Goal: Task Accomplishment & Management: Manage account settings

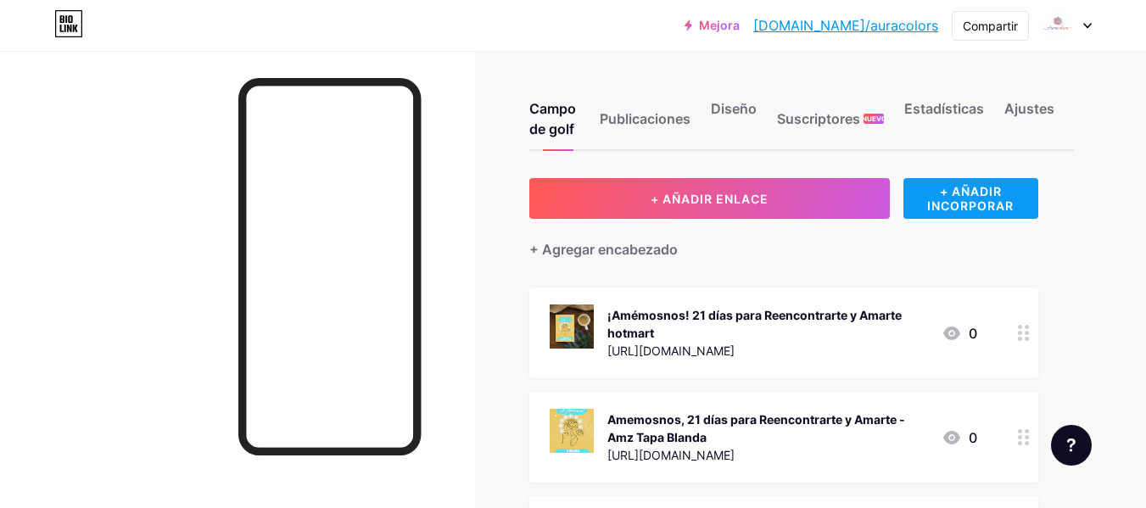
click at [964, 198] on font "+ AÑADIR INCORPORAR" at bounding box center [970, 198] width 87 height 29
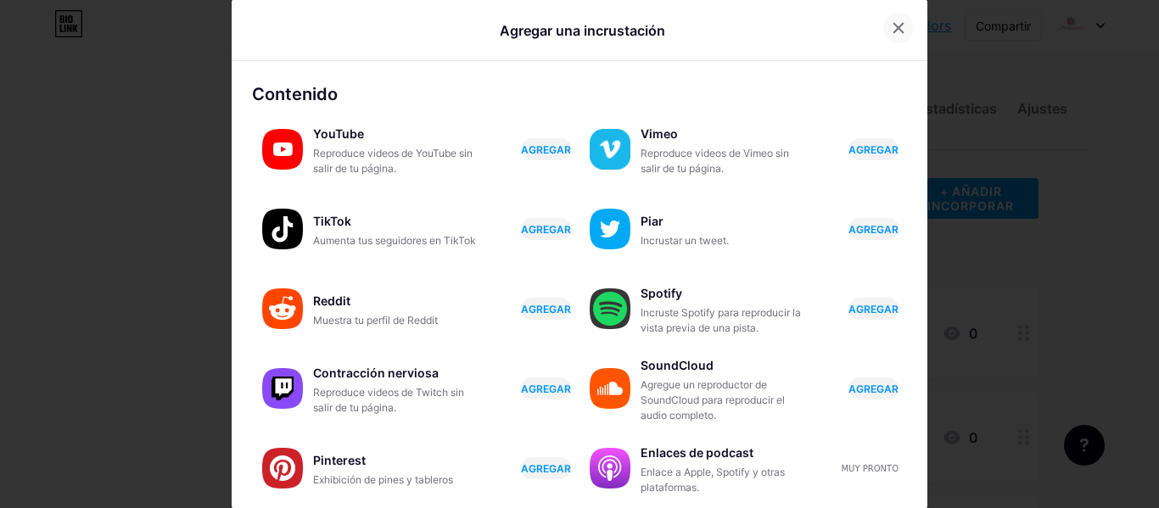
click at [893, 26] on icon at bounding box center [899, 28] width 14 height 14
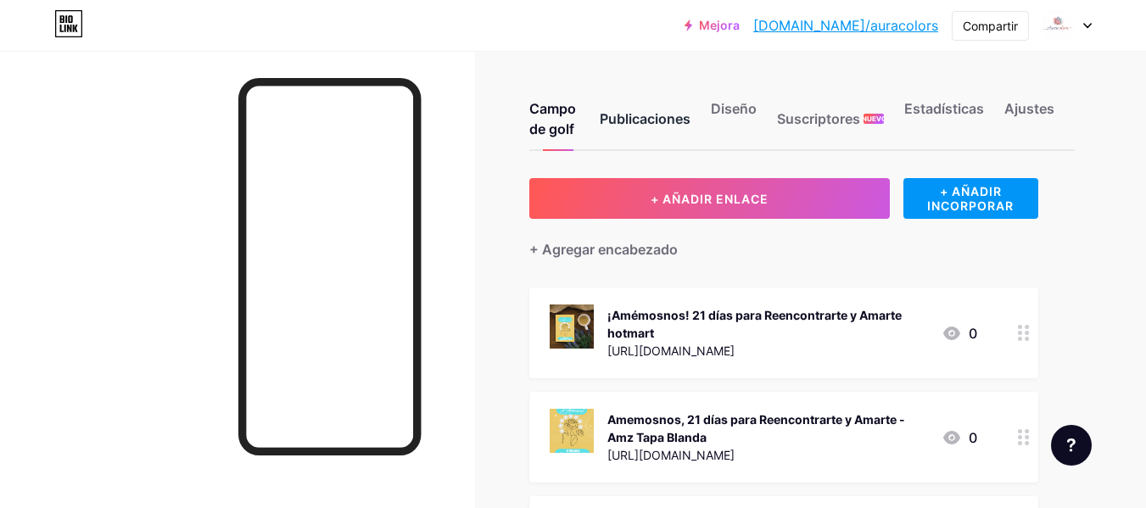
click at [661, 115] on font "Publicaciones" at bounding box center [645, 118] width 91 height 17
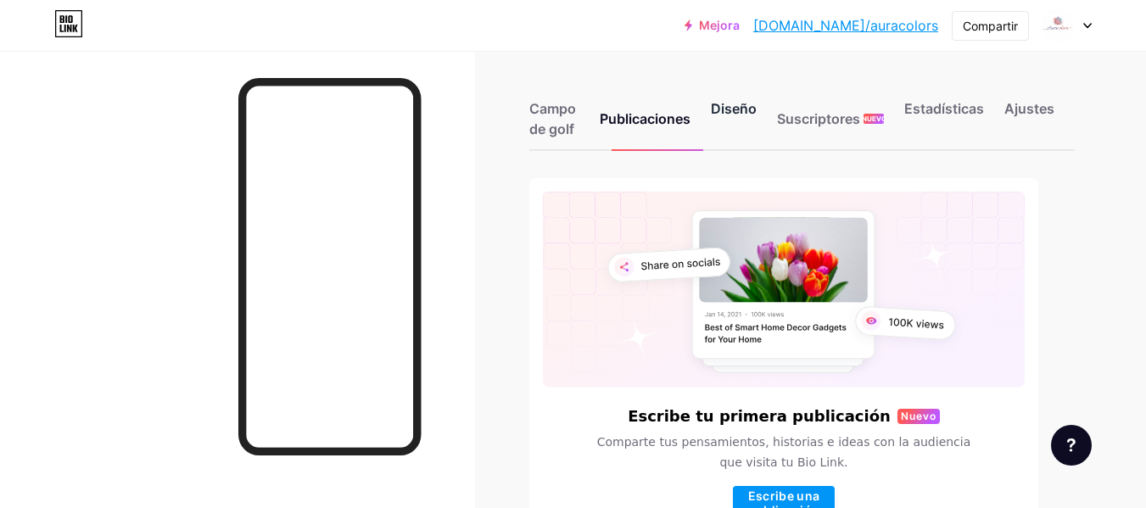
click at [741, 104] on font "Diseño" at bounding box center [734, 108] width 46 height 17
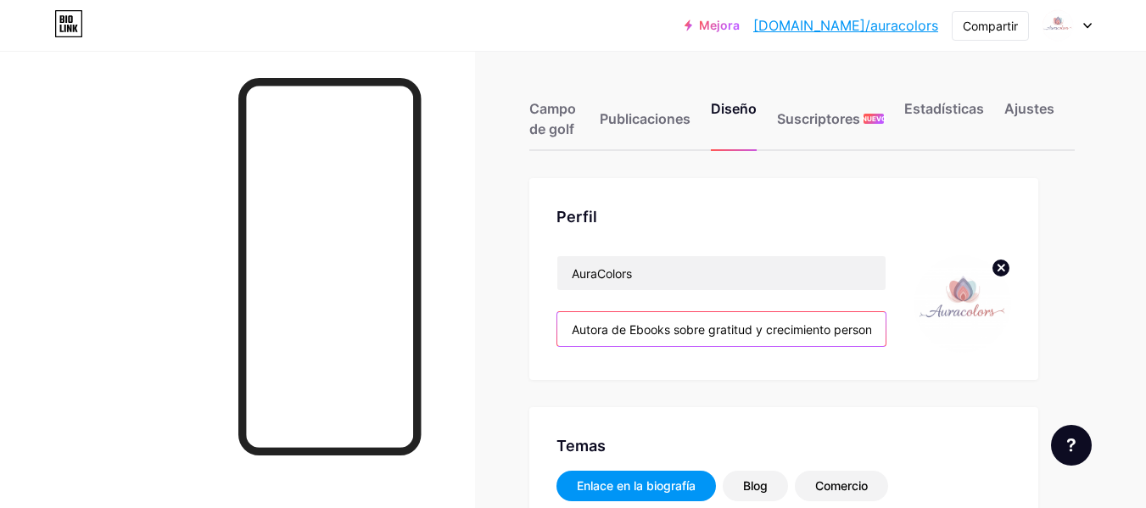
click at [753, 336] on input "Autora de Ebooks sobre gratitud y crecimiento personal" at bounding box center [721, 329] width 328 height 34
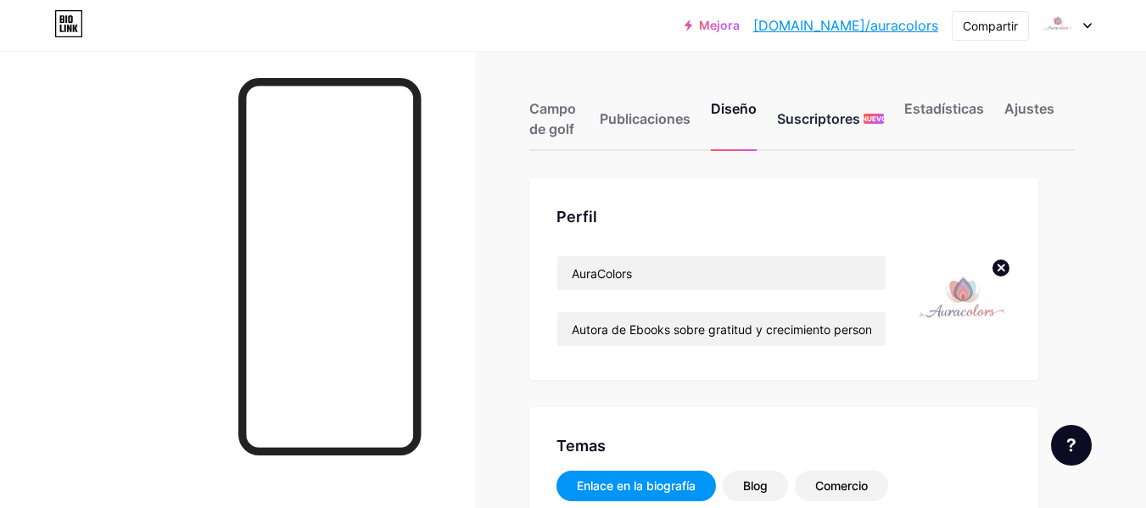
click at [820, 124] on font "Suscriptores" at bounding box center [818, 118] width 83 height 17
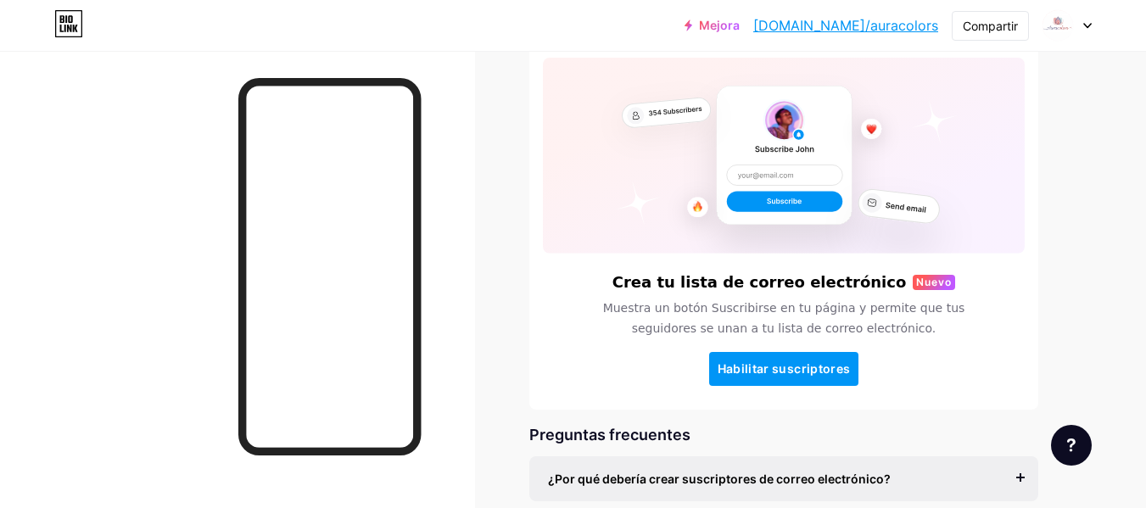
scroll to position [136, 0]
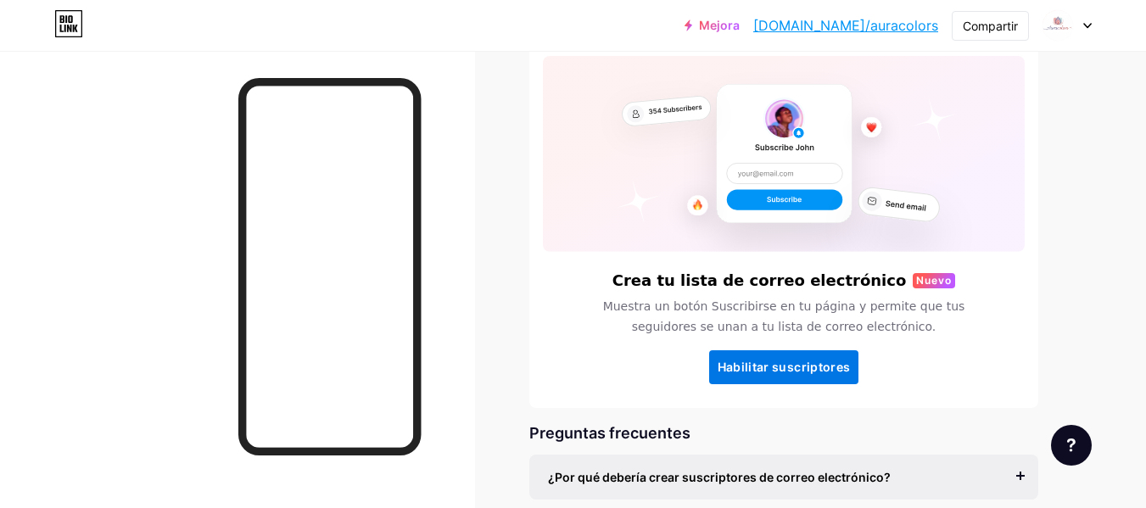
click at [802, 361] on font "Habilitar suscriptores" at bounding box center [784, 367] width 133 height 14
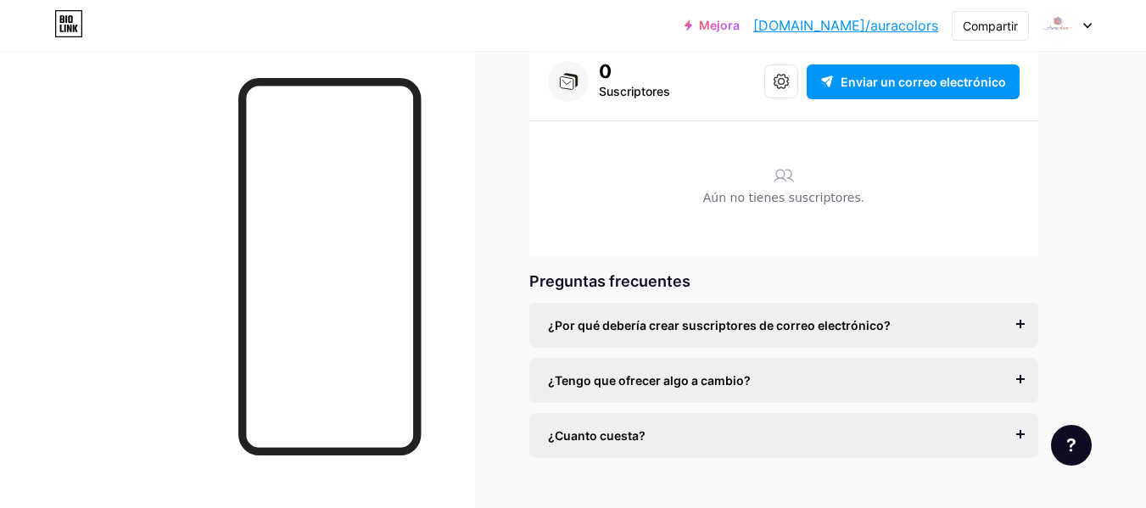
click at [1022, 327] on div "¿Por qué debería crear suscriptores de correo electrónico? El correo electrónic…" at bounding box center [783, 325] width 509 height 45
click at [1020, 378] on div "¿Tengo que ofrecer algo a cambio? Es mejor si lo haces, pero la mayoría de los …" at bounding box center [783, 380] width 509 height 45
click at [1021, 381] on div "¿Tengo que ofrecer algo a cambio? Es mejor si lo haces, pero la mayoría de los …" at bounding box center [783, 380] width 509 height 45
click at [1017, 375] on div "¿Tengo que ofrecer algo a cambio?" at bounding box center [784, 381] width 472 height 18
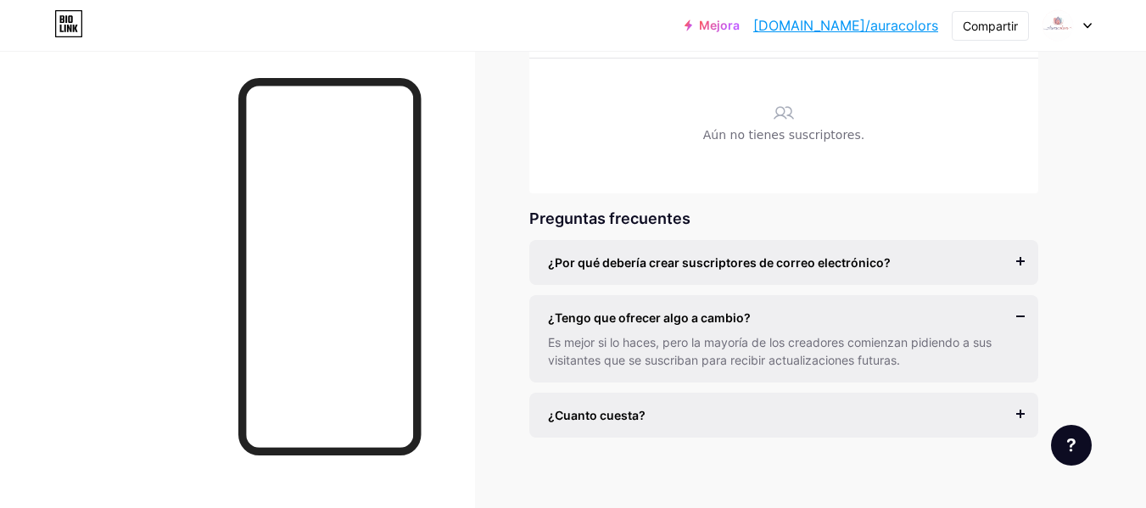
scroll to position [213, 0]
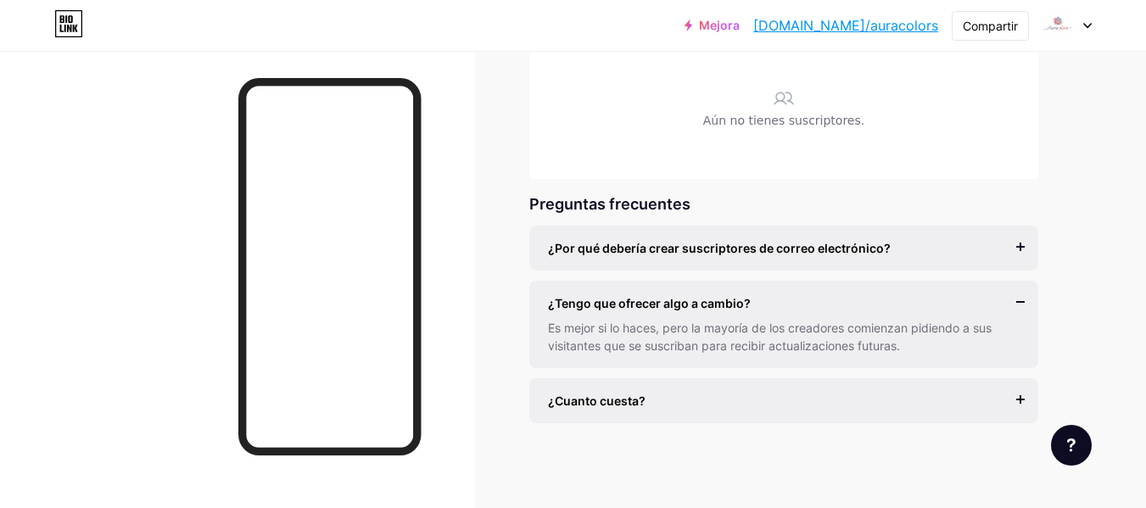
click at [1019, 404] on div "¿Cuanto cuesta?" at bounding box center [784, 401] width 472 height 18
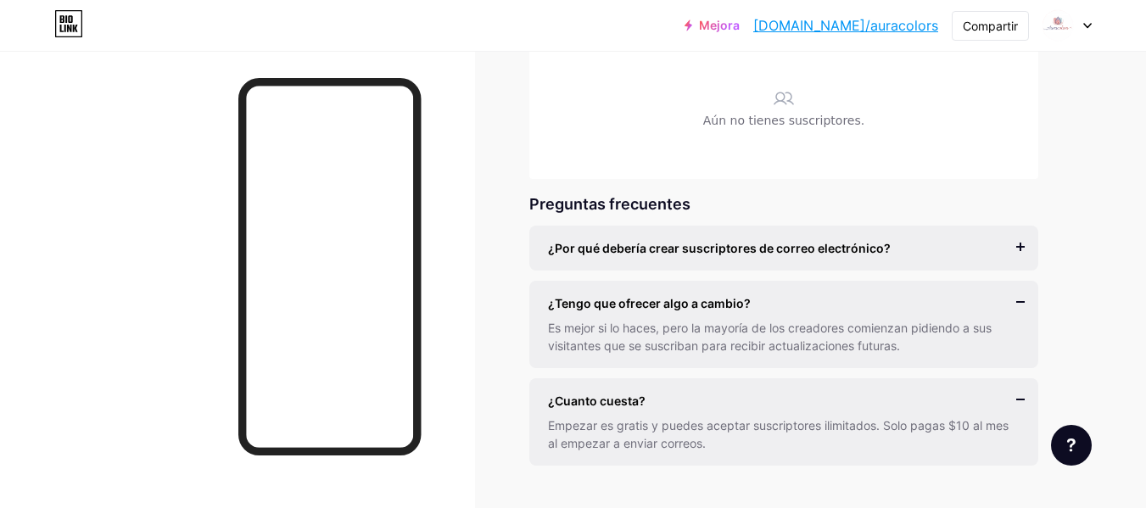
click at [723, 424] on font "Empezar es gratis y puedes aceptar suscriptores ilimitados. Solo pagas $10 al m…" at bounding box center [778, 434] width 461 height 32
click at [678, 422] on font "Empezar es gratis y puedes aceptar suscriptores ilimitados. Solo pagas $10 al m…" at bounding box center [778, 434] width 461 height 32
click at [1022, 250] on div "¿Por qué debería crear suscriptores de correo electrónico? El correo electrónic…" at bounding box center [783, 248] width 509 height 45
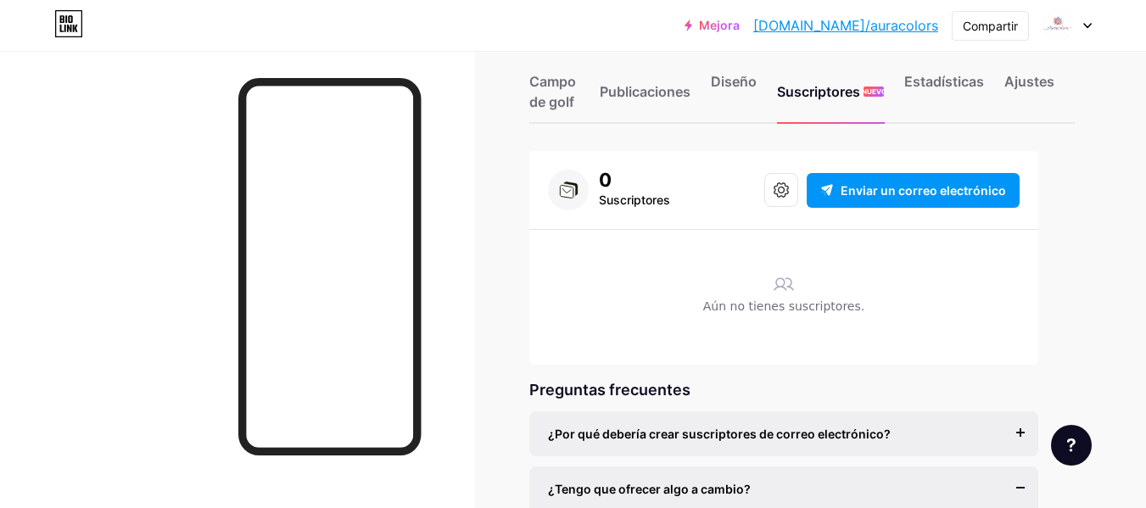
scroll to position [0, 0]
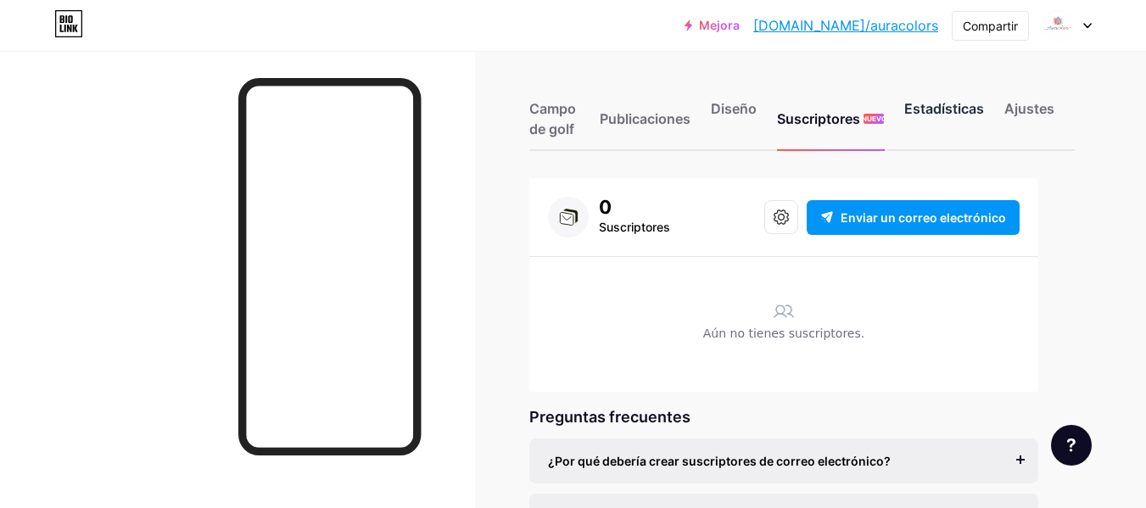
click at [927, 116] on font "Estadísticas" at bounding box center [944, 108] width 80 height 17
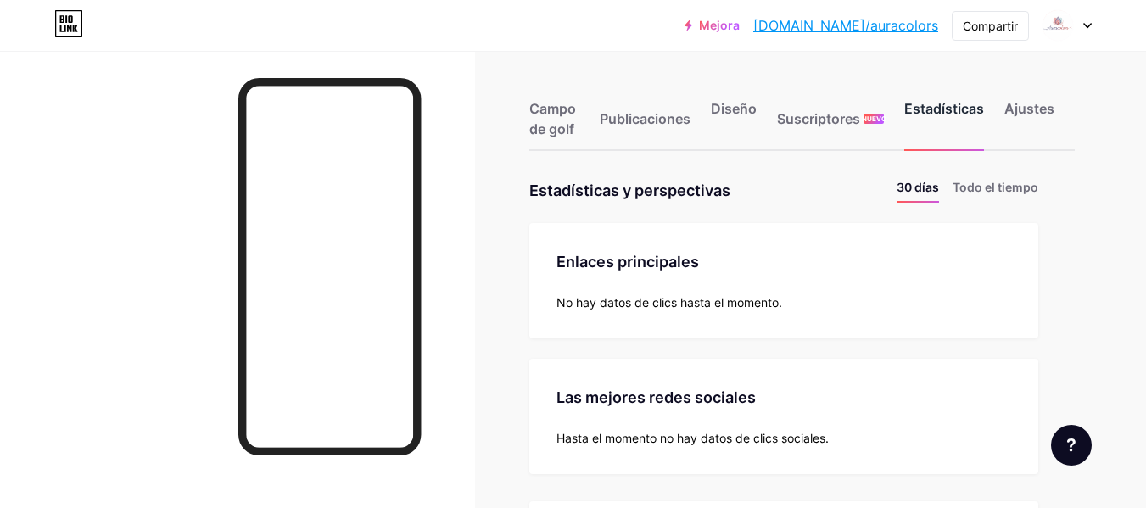
scroll to position [508, 1146]
click at [994, 188] on font "Todo el tiempo" at bounding box center [996, 187] width 86 height 14
click at [559, 110] on font "Campo de golf" at bounding box center [552, 118] width 47 height 37
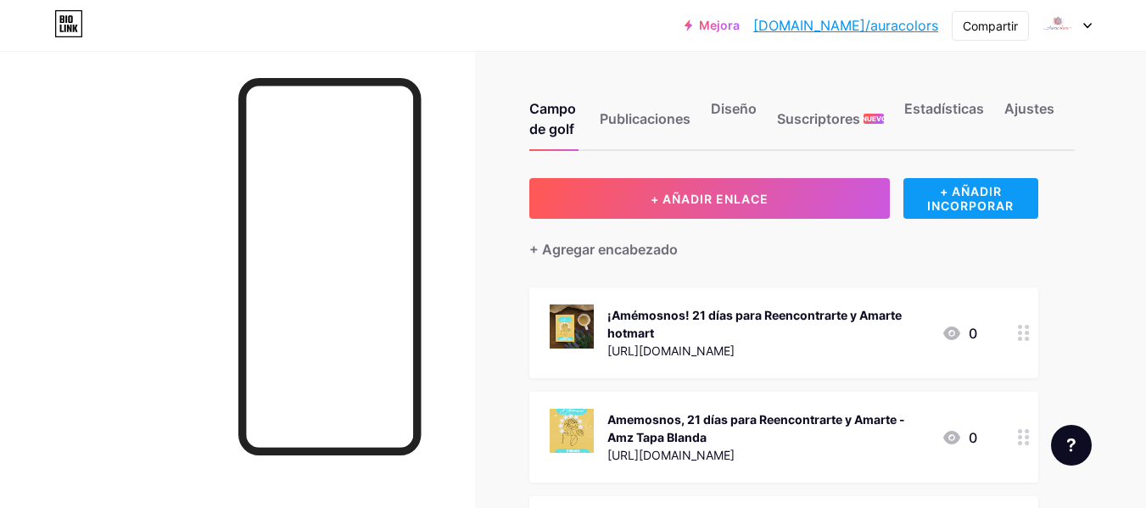
click at [939, 188] on font "+ AÑADIR INCORPORAR" at bounding box center [970, 198] width 87 height 29
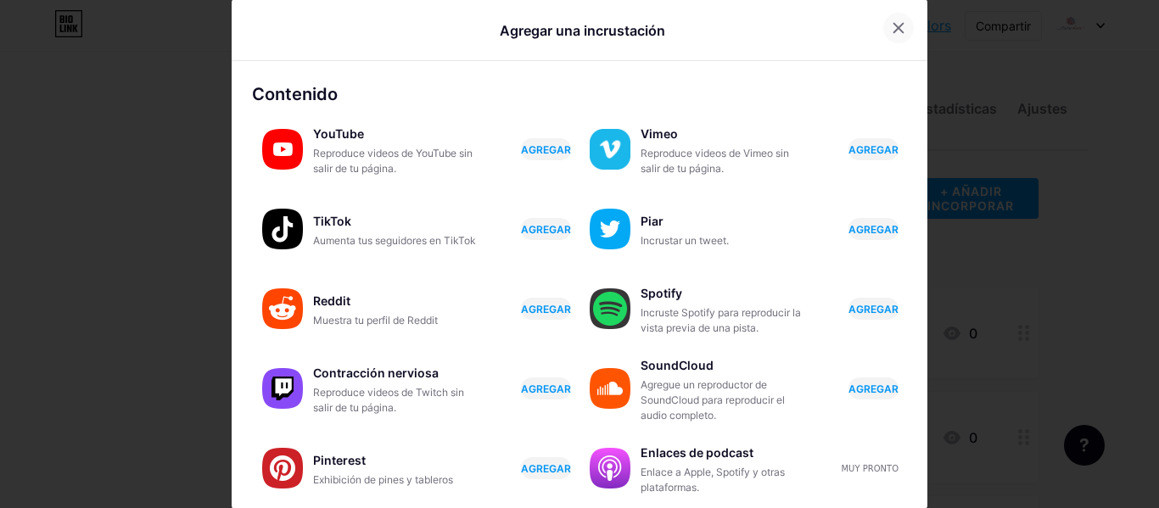
click at [892, 28] on icon at bounding box center [899, 28] width 14 height 14
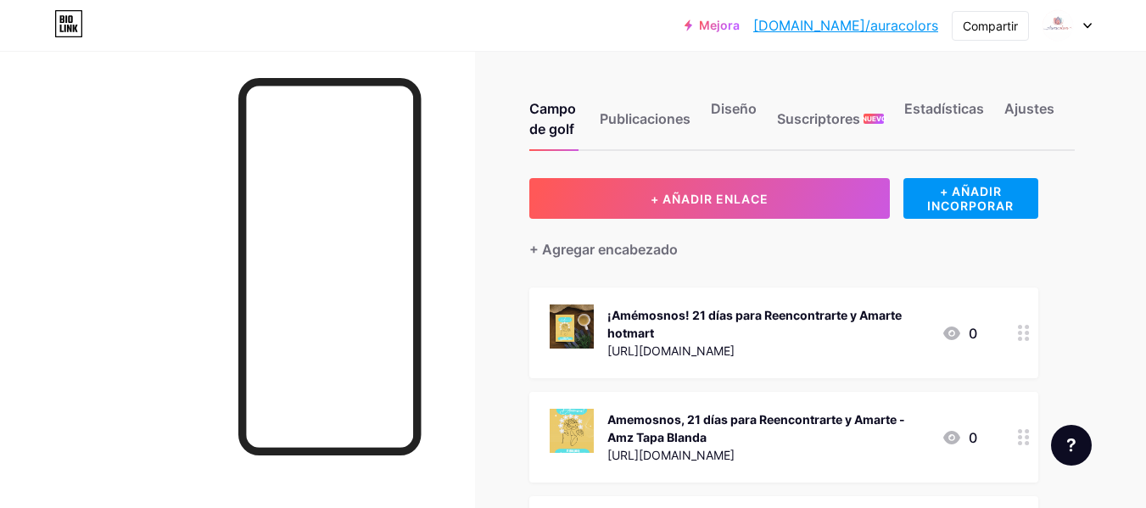
click at [1085, 26] on icon at bounding box center [1088, 26] width 8 height 6
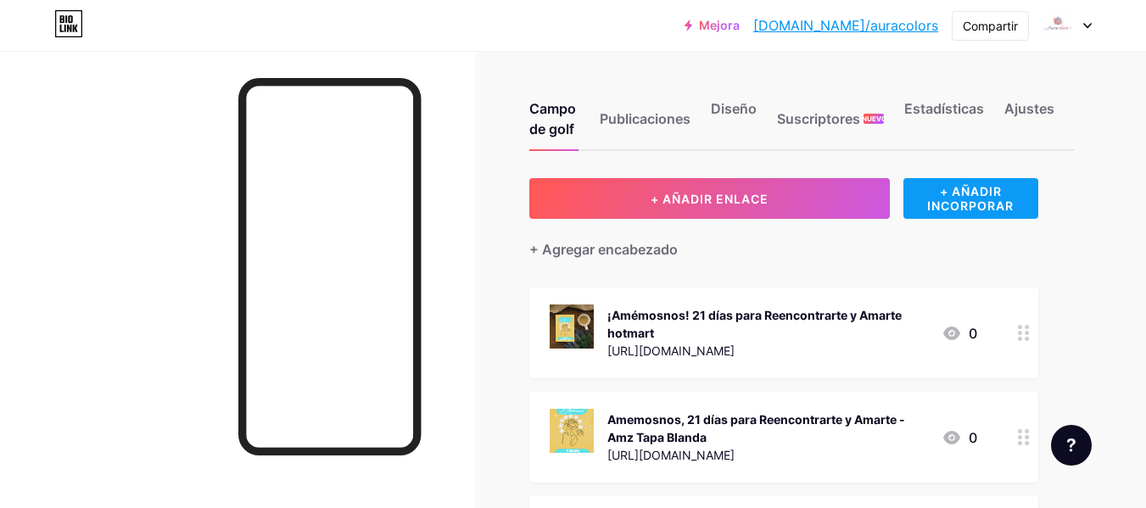
click at [937, 193] on font "+ AÑADIR INCORPORAR" at bounding box center [971, 198] width 135 height 29
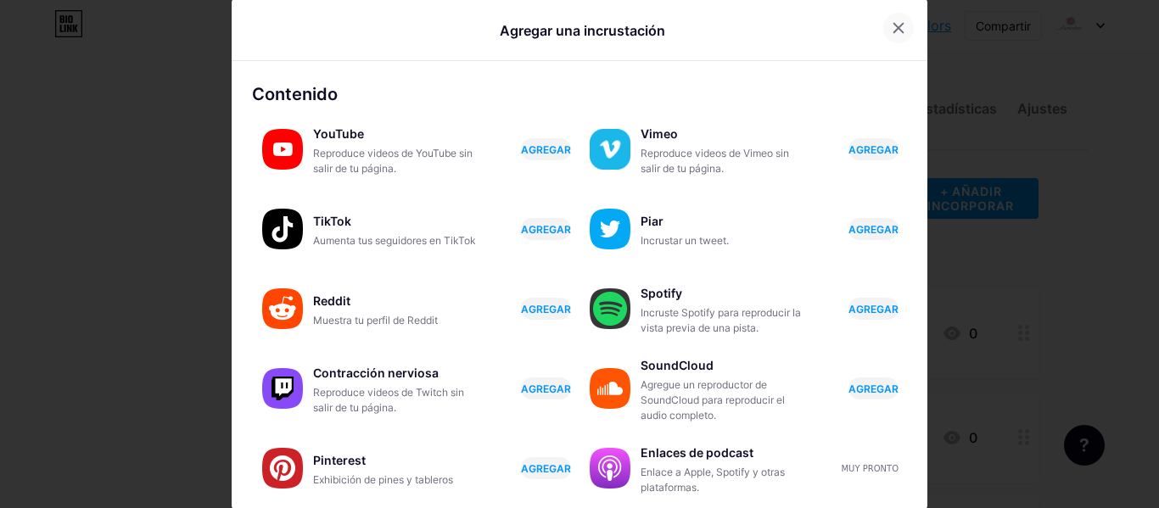
click at [892, 32] on icon at bounding box center [899, 28] width 14 height 14
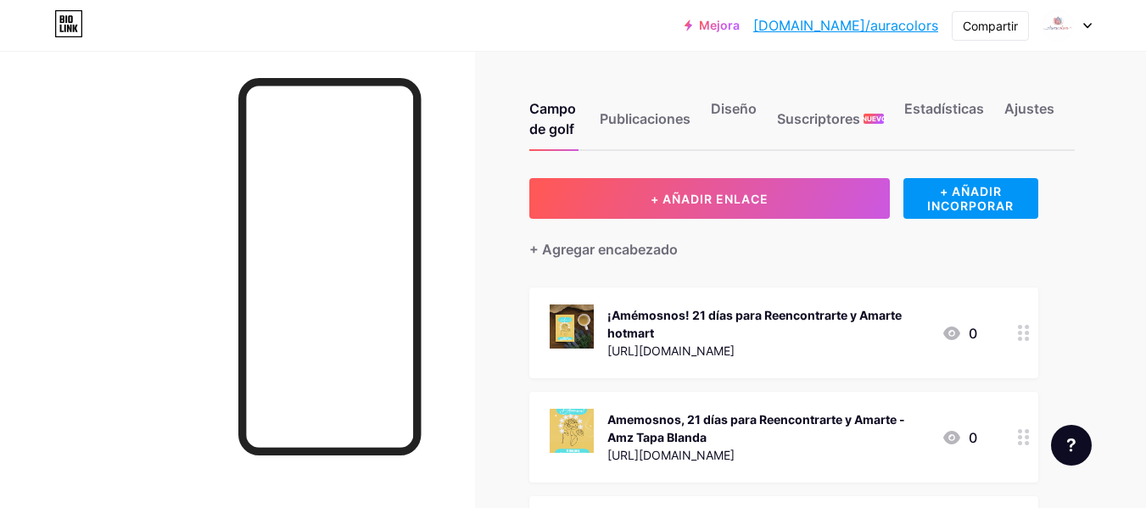
click at [740, 24] on font "Mejora" at bounding box center [719, 25] width 41 height 14
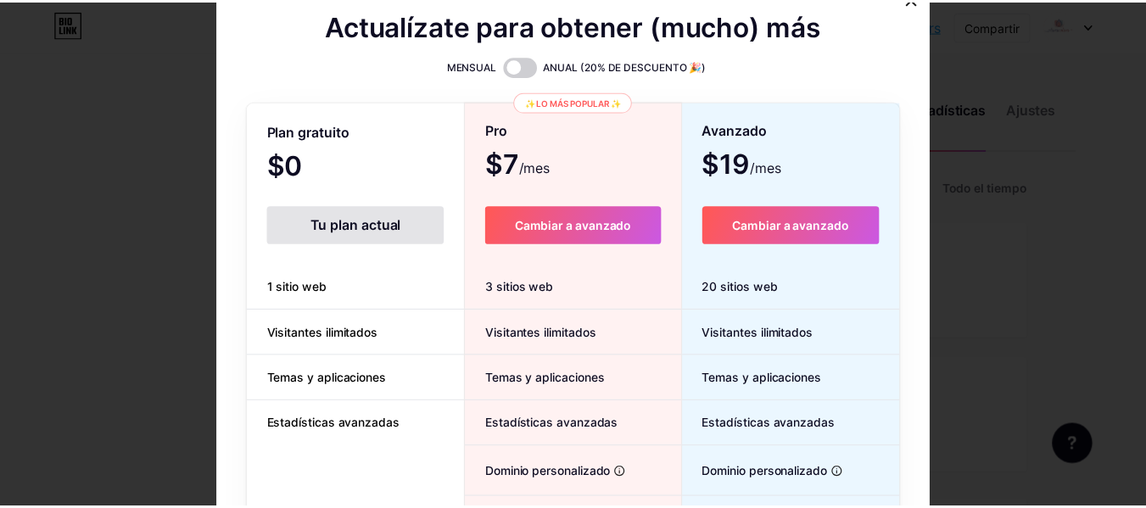
scroll to position [508, 1159]
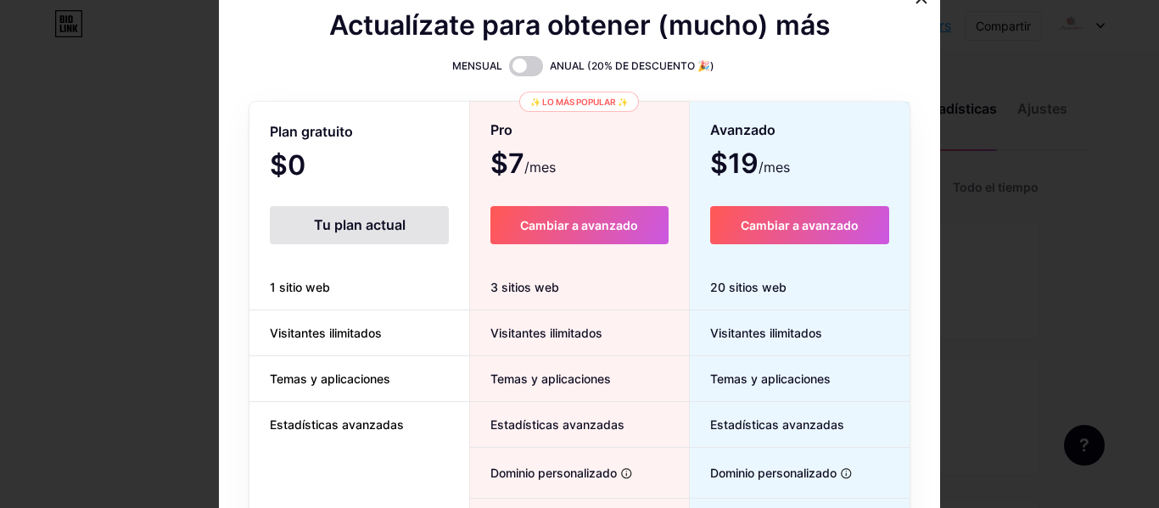
click at [90, 64] on div at bounding box center [579, 254] width 1159 height 508
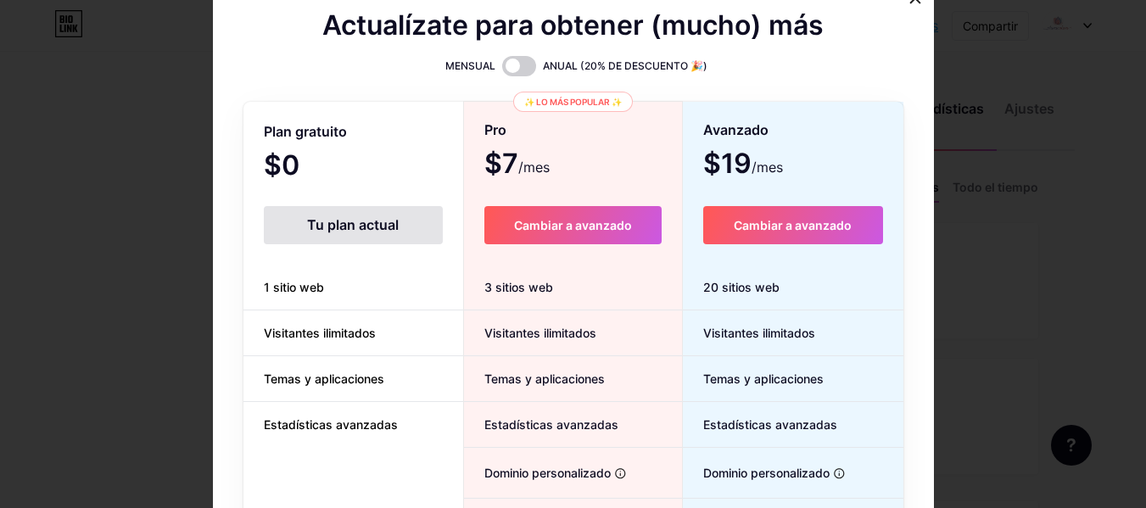
scroll to position [847987, 847349]
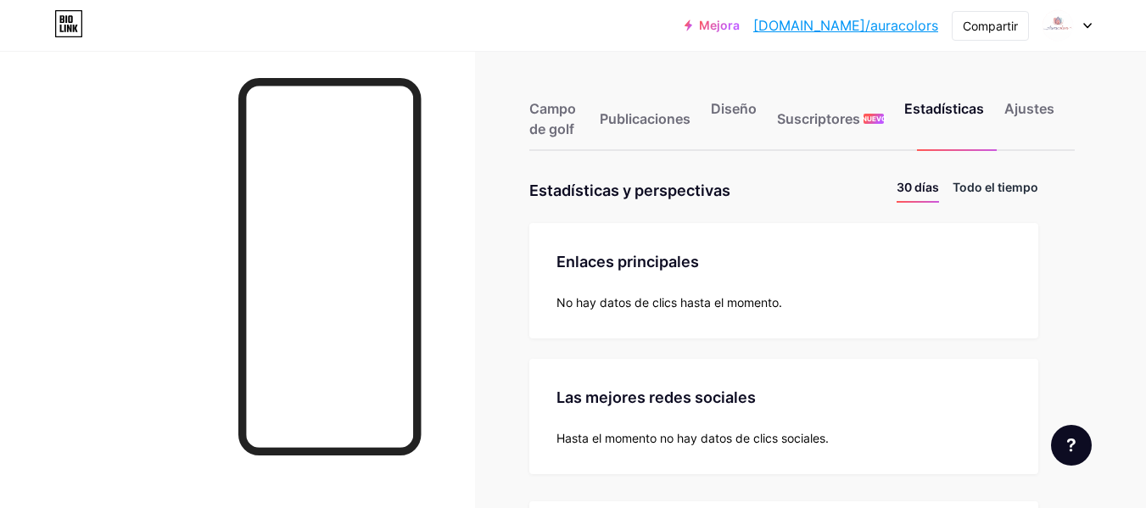
click at [979, 183] on font "Todo el tiempo" at bounding box center [996, 187] width 86 height 14
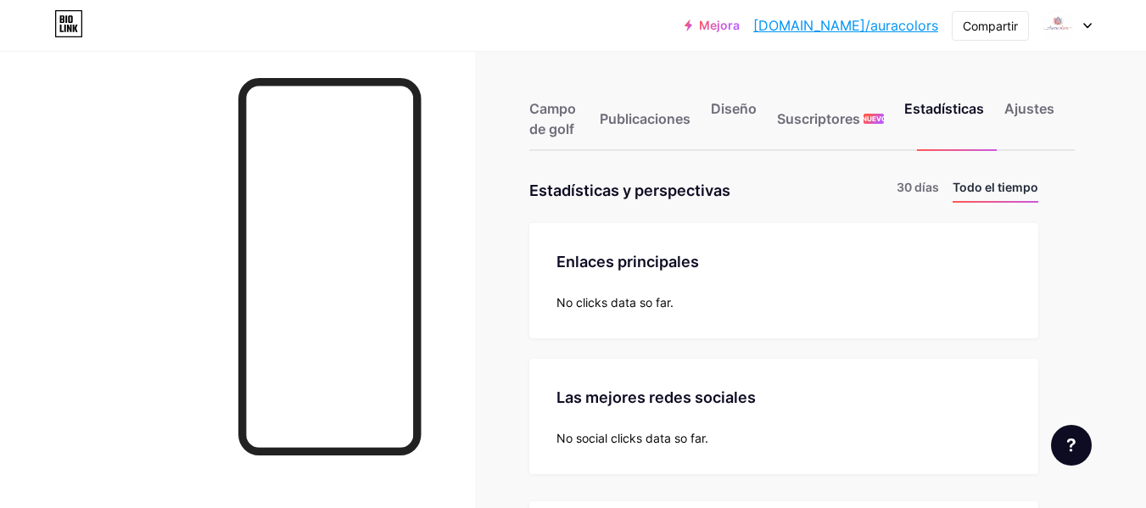
scroll to position [508, 1146]
click at [967, 186] on font "Todo el tiempo" at bounding box center [996, 187] width 86 height 14
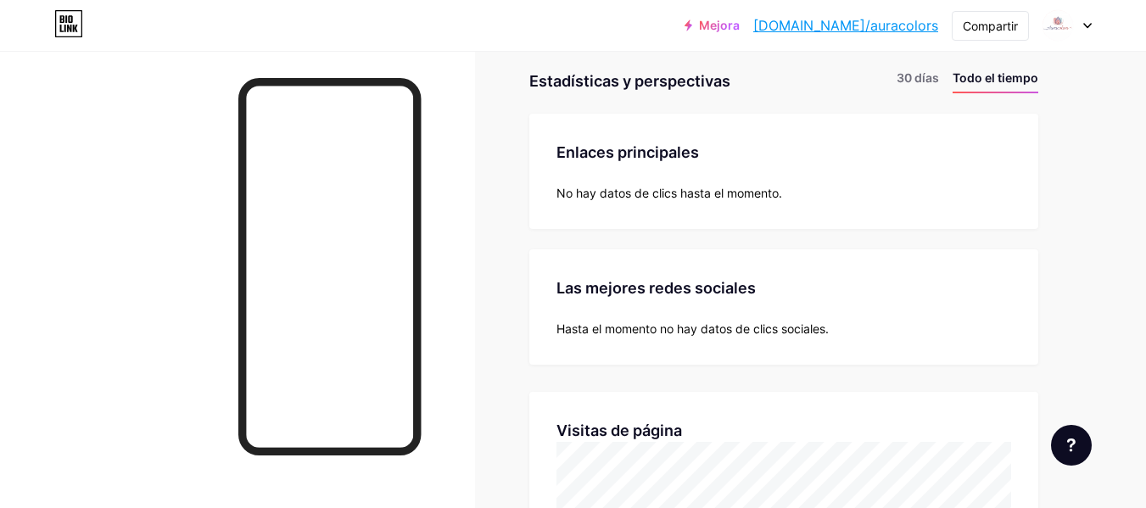
scroll to position [0, 0]
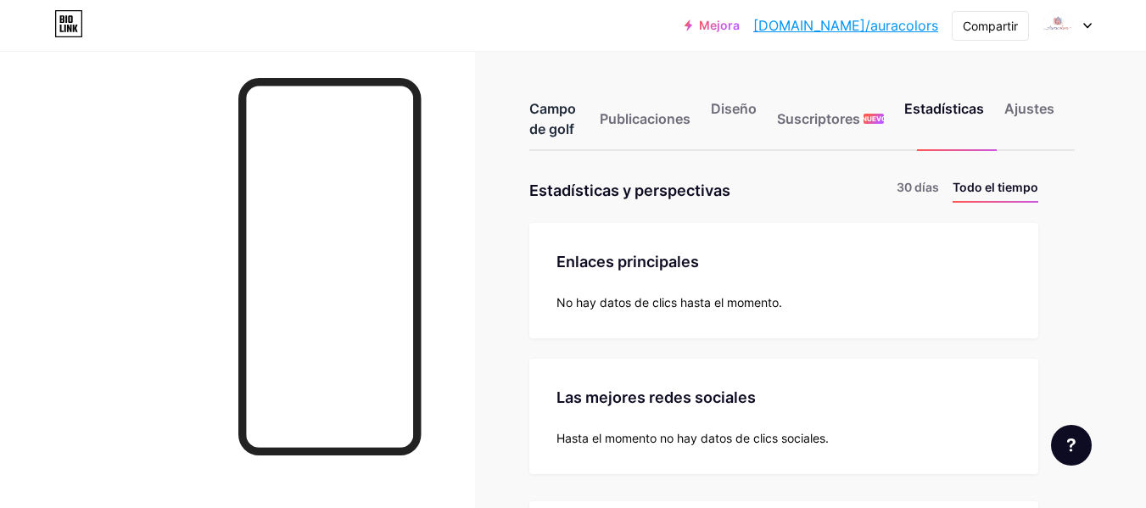
click at [547, 116] on font "Campo de golf" at bounding box center [552, 118] width 47 height 37
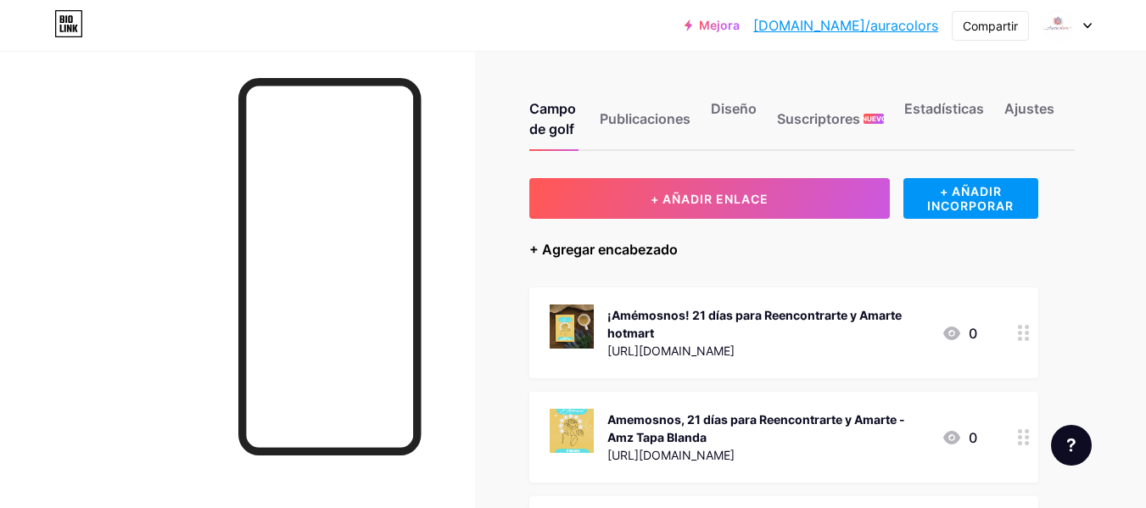
click at [534, 249] on font "+ Agregar encabezado" at bounding box center [603, 249] width 148 height 17
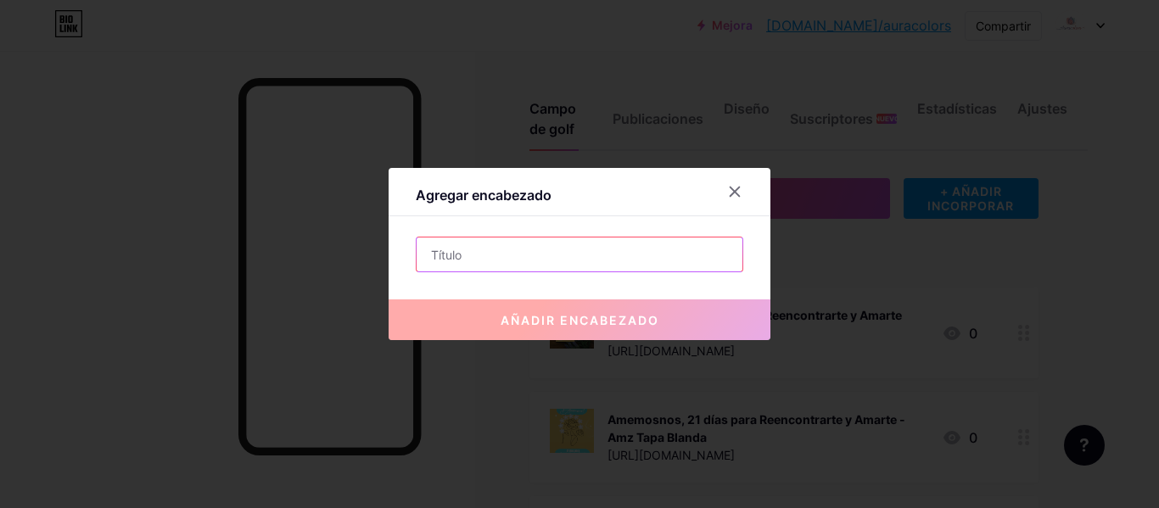
click at [490, 255] on input "text" at bounding box center [580, 255] width 326 height 34
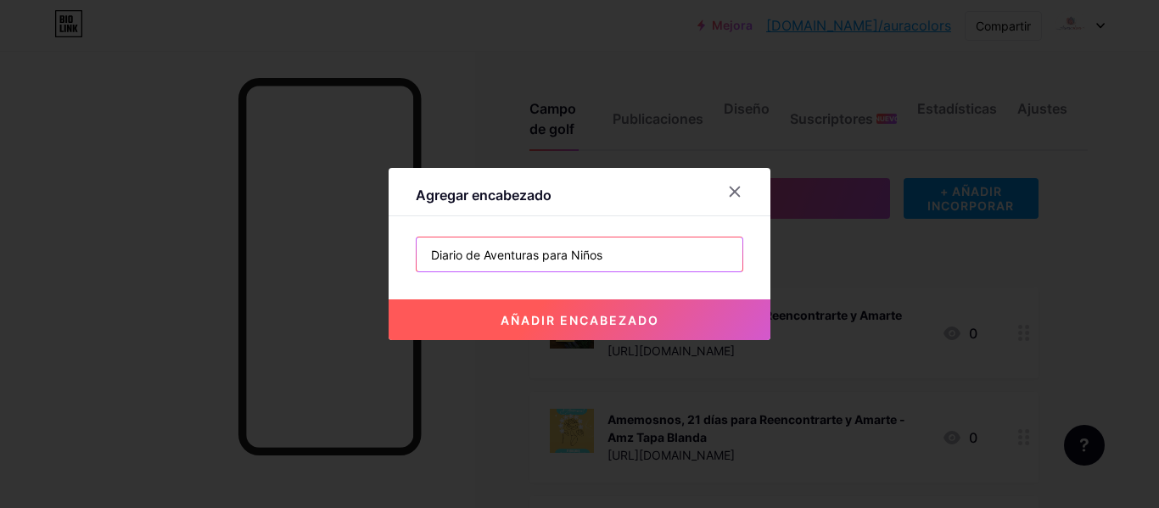
click at [461, 255] on input "Diario de Aventuras para Niños" at bounding box center [580, 255] width 326 height 34
type input "Diario Mágico de Aventuras para Niños"
click at [583, 313] on font "añadir encabezado" at bounding box center [580, 320] width 159 height 14
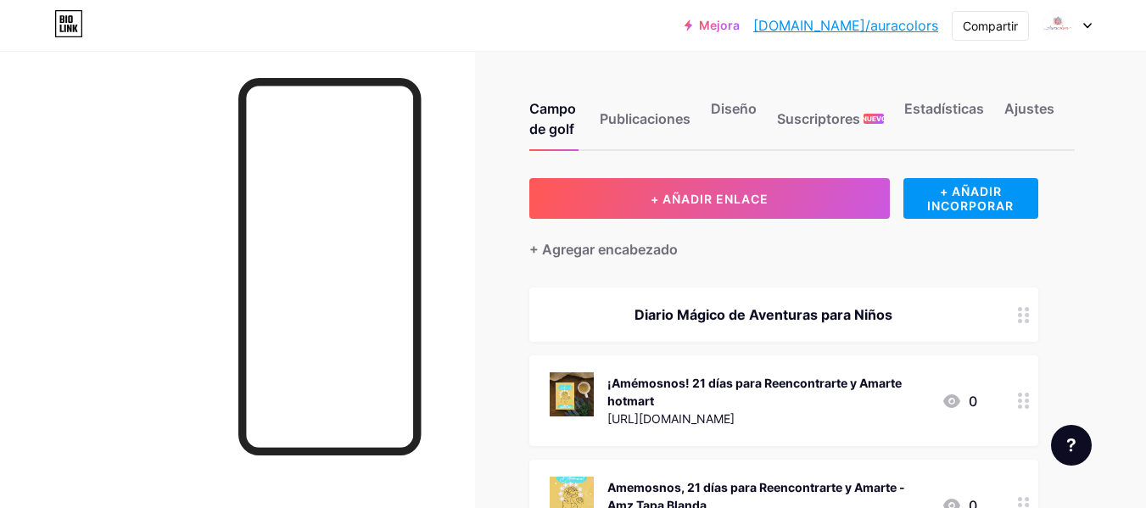
click at [844, 313] on font "Diario Mágico de Aventuras para Niños" at bounding box center [764, 314] width 258 height 17
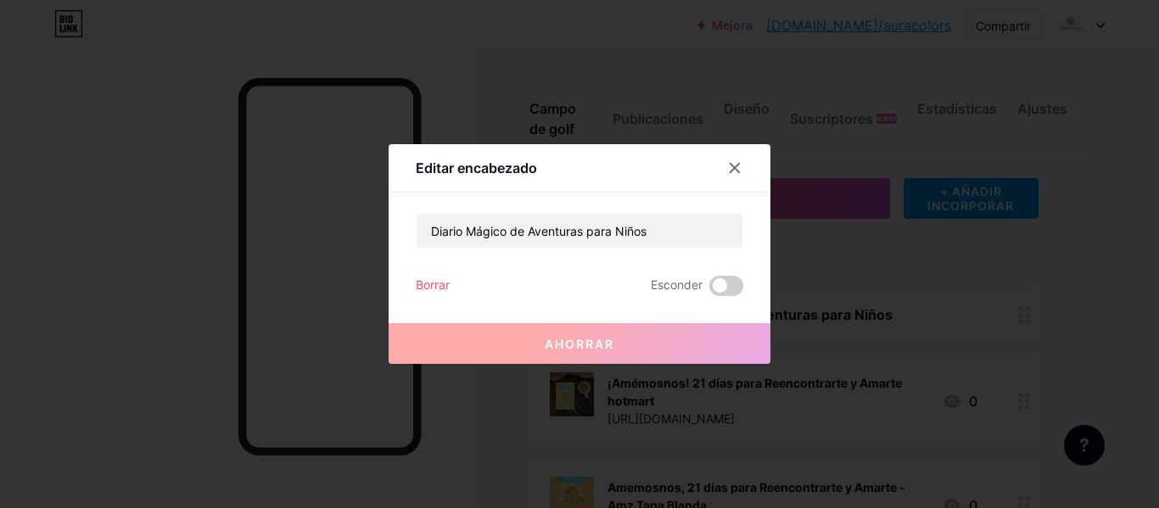
click at [579, 356] on button "Ahorrar" at bounding box center [580, 343] width 382 height 41
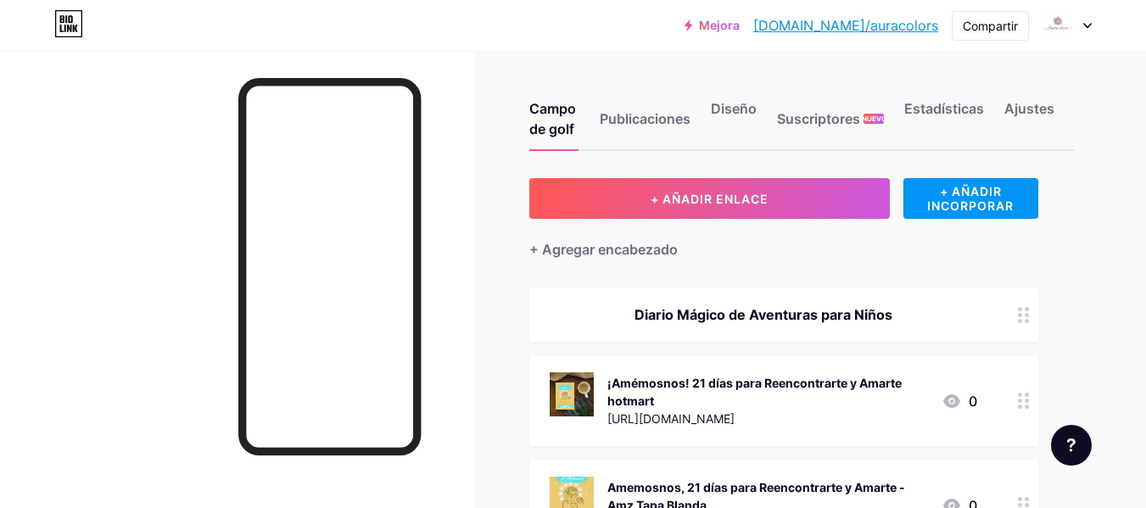
click at [1026, 318] on icon at bounding box center [1024, 315] width 12 height 16
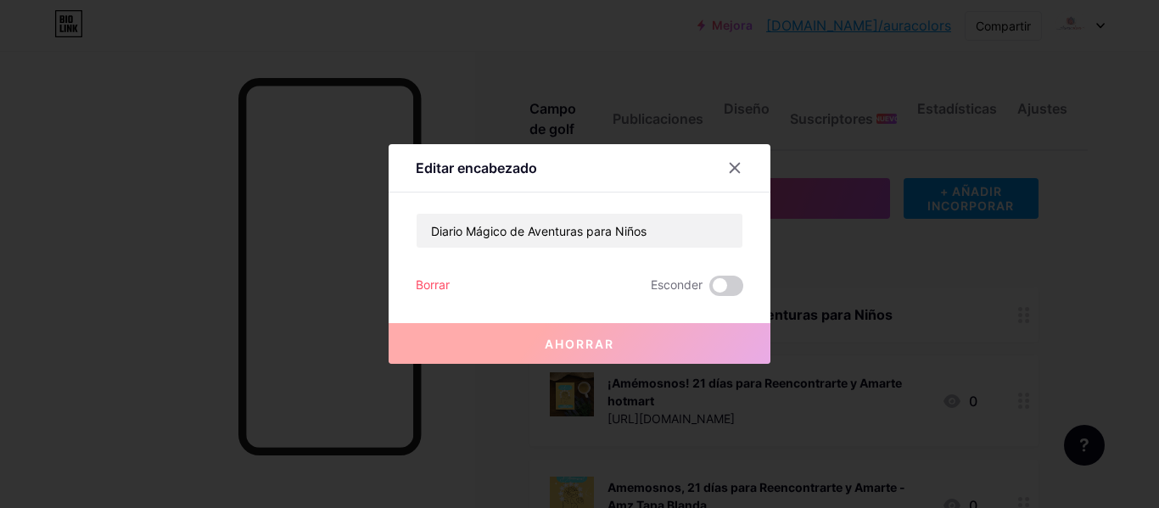
click at [432, 288] on font "Borrar" at bounding box center [433, 284] width 34 height 14
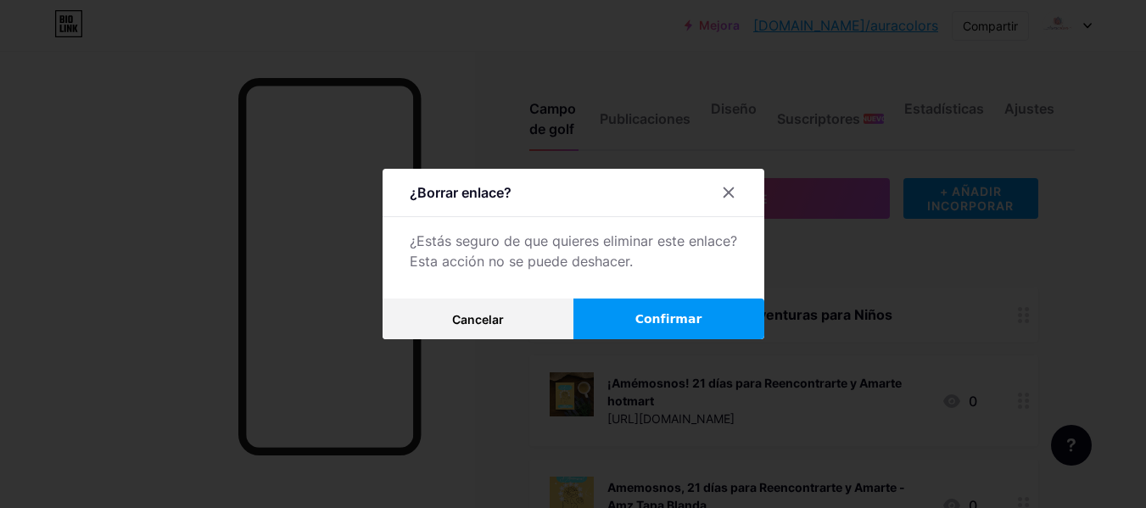
click at [671, 323] on font "Confirmar" at bounding box center [669, 319] width 67 height 14
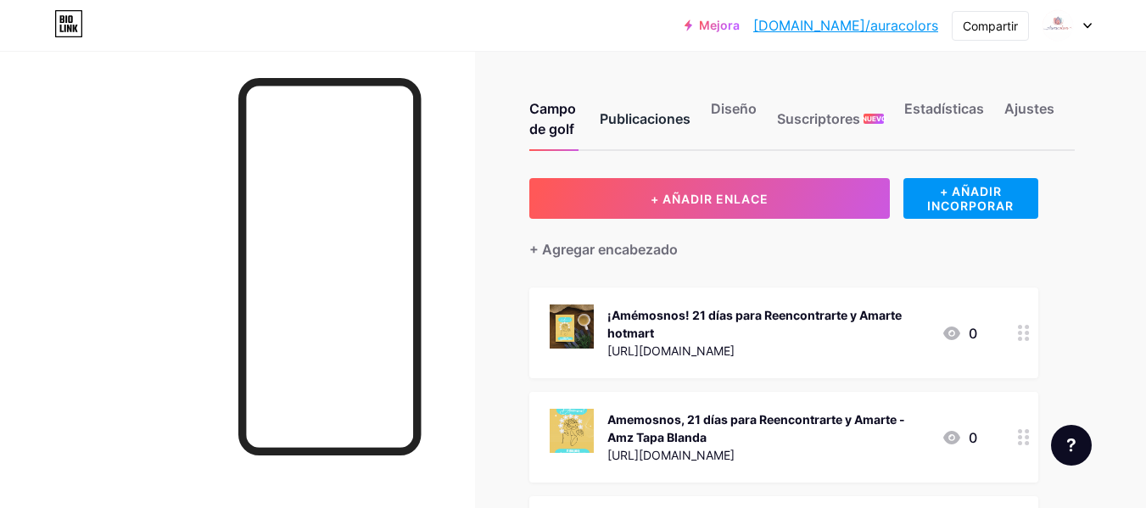
click at [669, 117] on font "Publicaciones" at bounding box center [645, 118] width 91 height 17
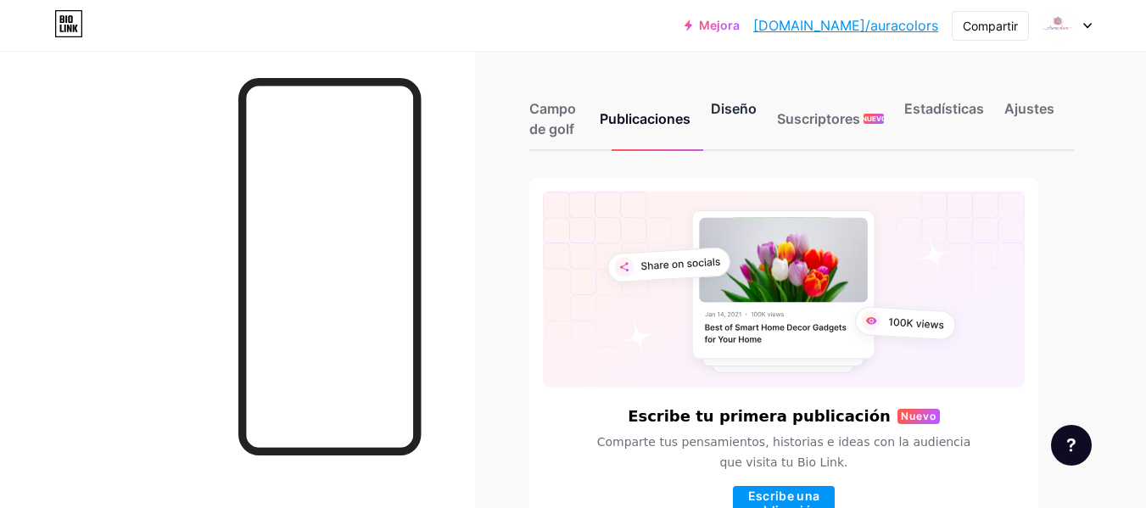
click at [741, 101] on font "Diseño" at bounding box center [734, 108] width 46 height 17
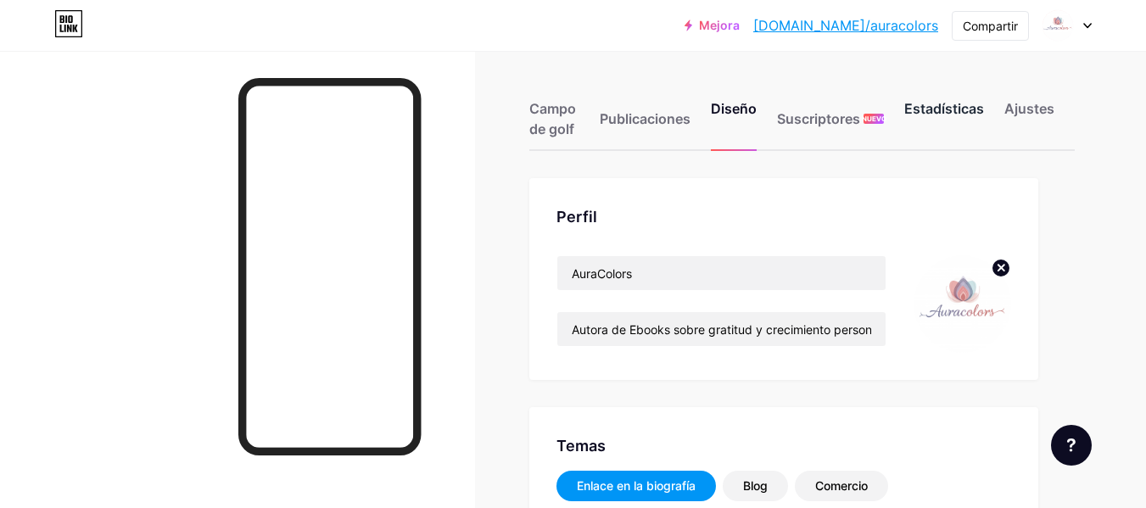
click at [948, 109] on font "Estadísticas" at bounding box center [944, 108] width 80 height 17
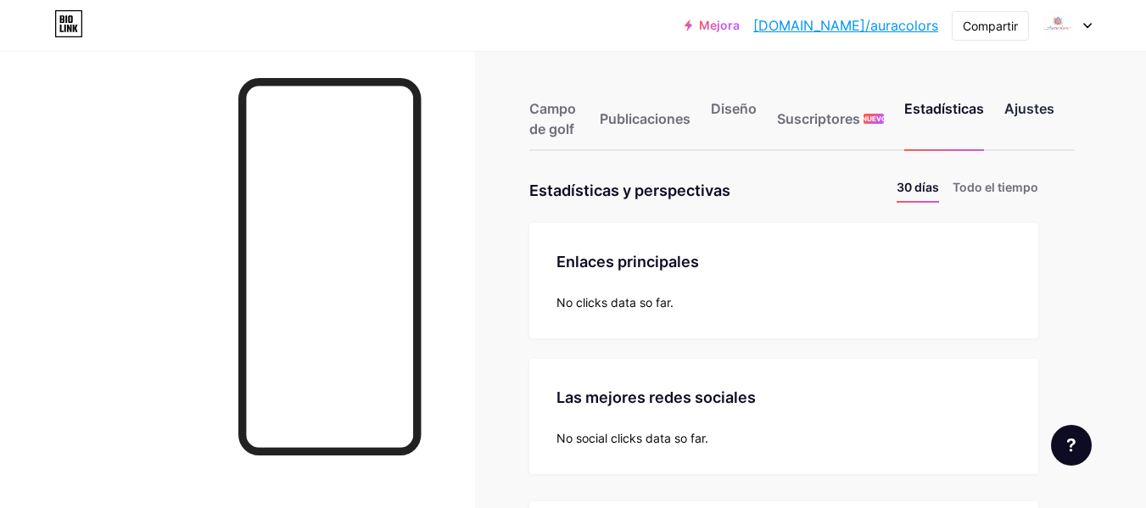
scroll to position [508, 1146]
click at [984, 188] on font "Todo el tiempo" at bounding box center [996, 187] width 86 height 14
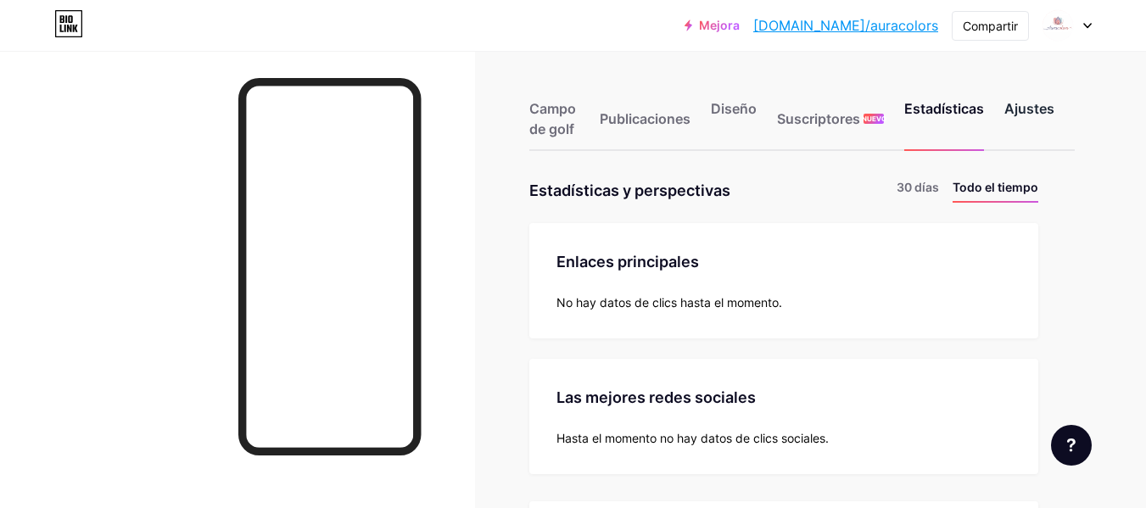
click at [1020, 107] on font "Ajustes" at bounding box center [1030, 108] width 50 height 17
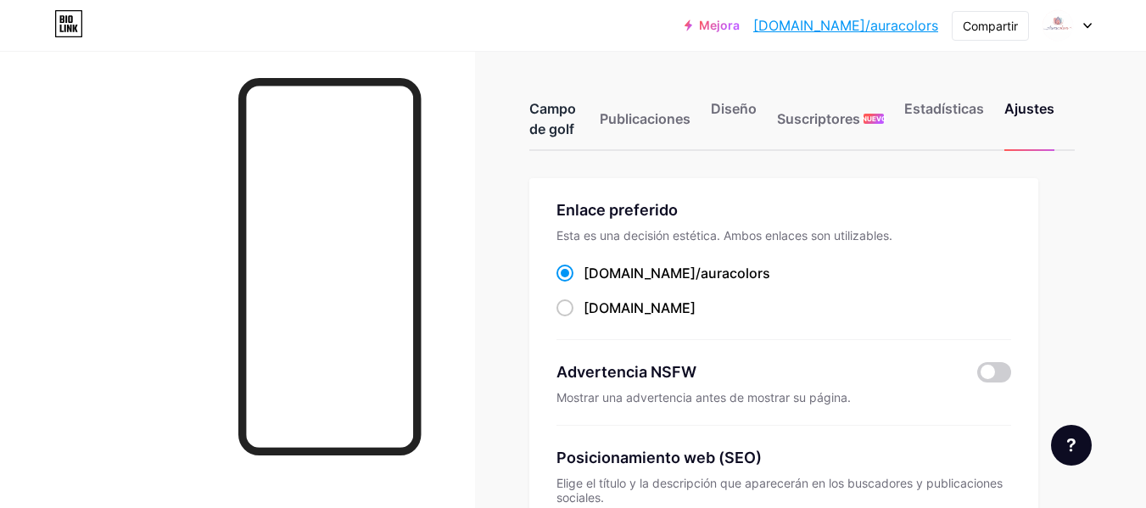
click at [557, 112] on font "Campo de golf" at bounding box center [552, 118] width 47 height 37
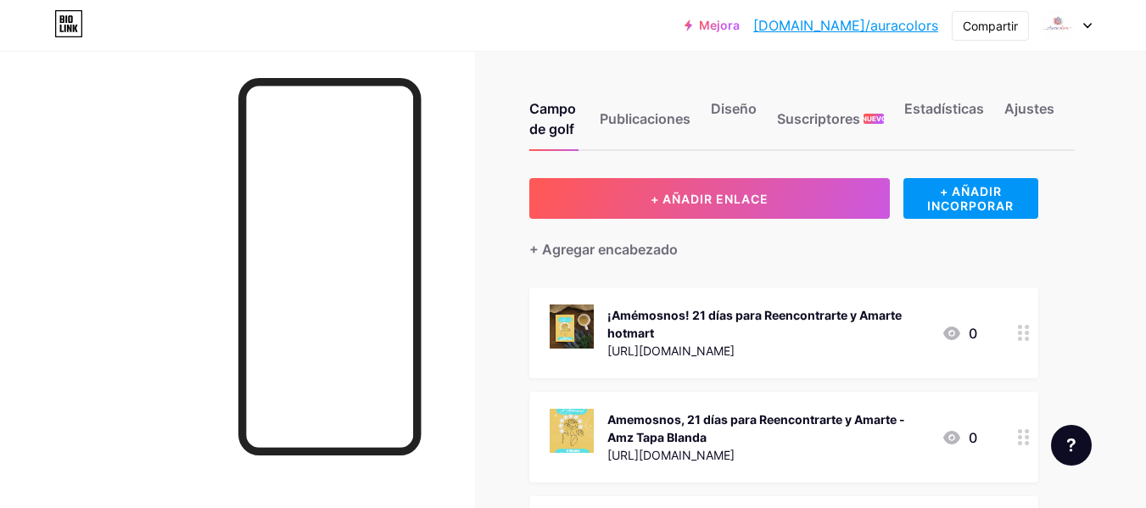
click at [740, 21] on font "Mejora" at bounding box center [719, 25] width 41 height 14
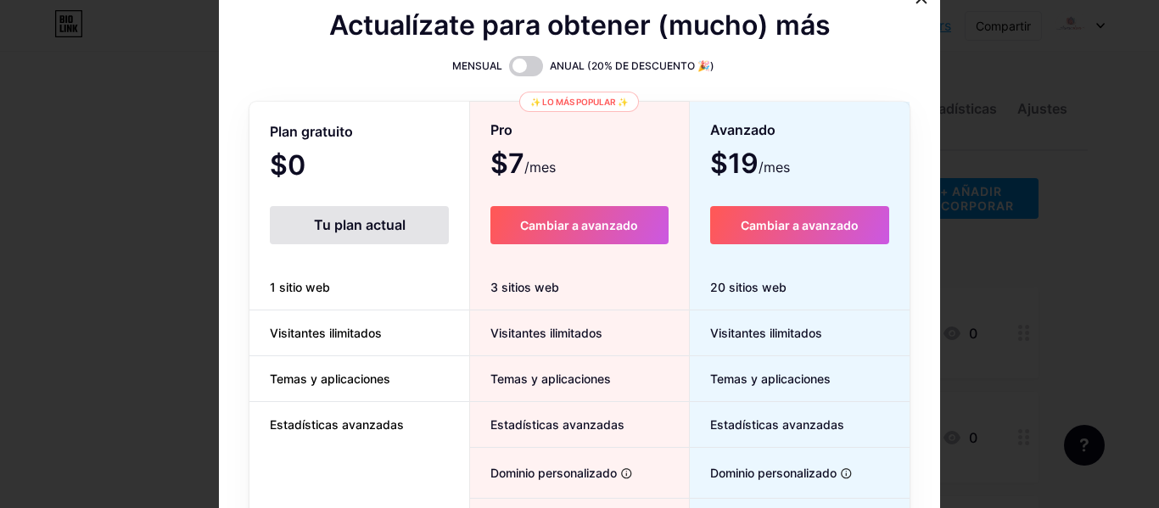
click at [174, 92] on div at bounding box center [579, 254] width 1159 height 508
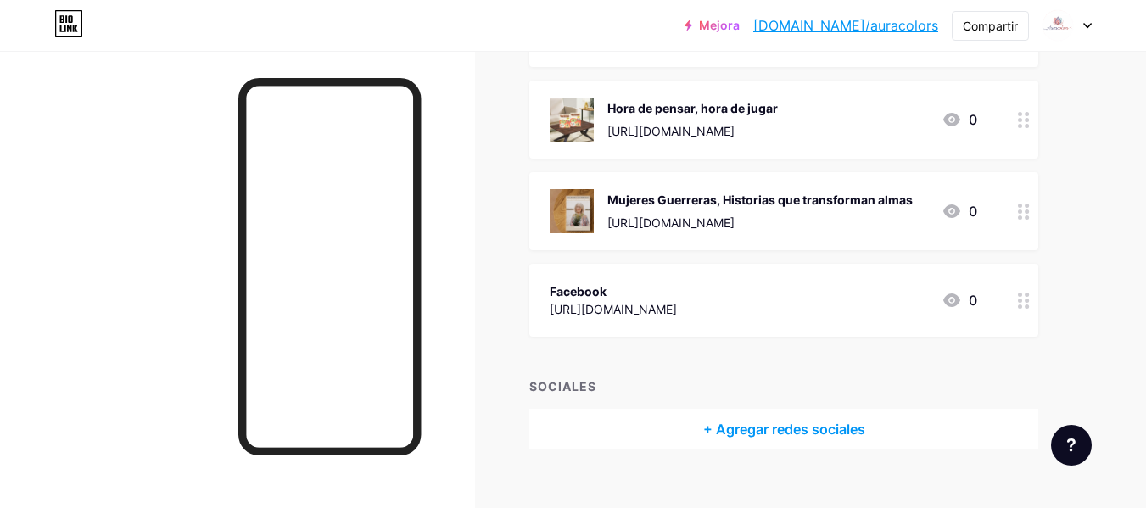
scroll to position [938, 0]
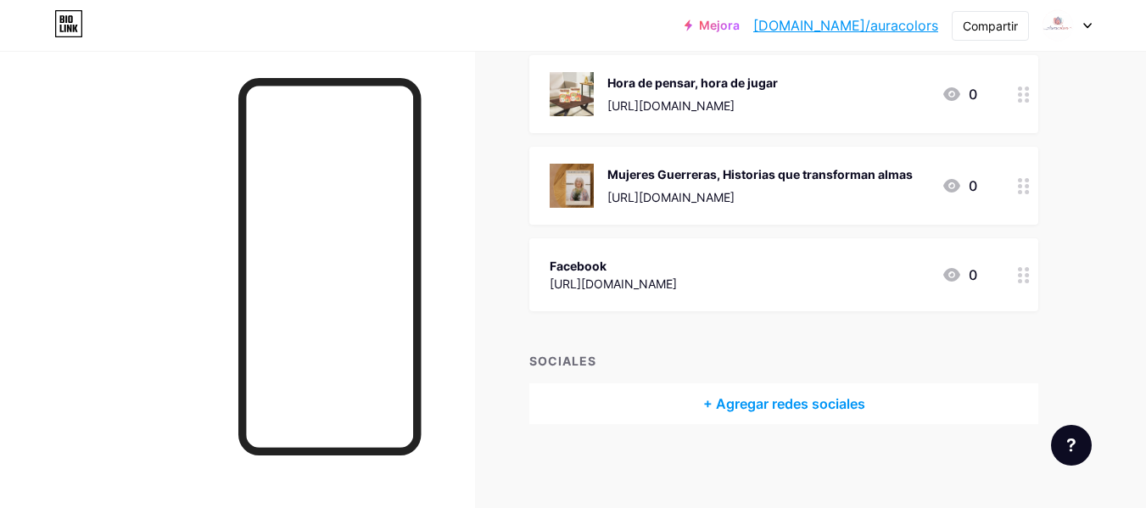
click at [840, 409] on font "+ Agregar redes sociales" at bounding box center [784, 403] width 162 height 17
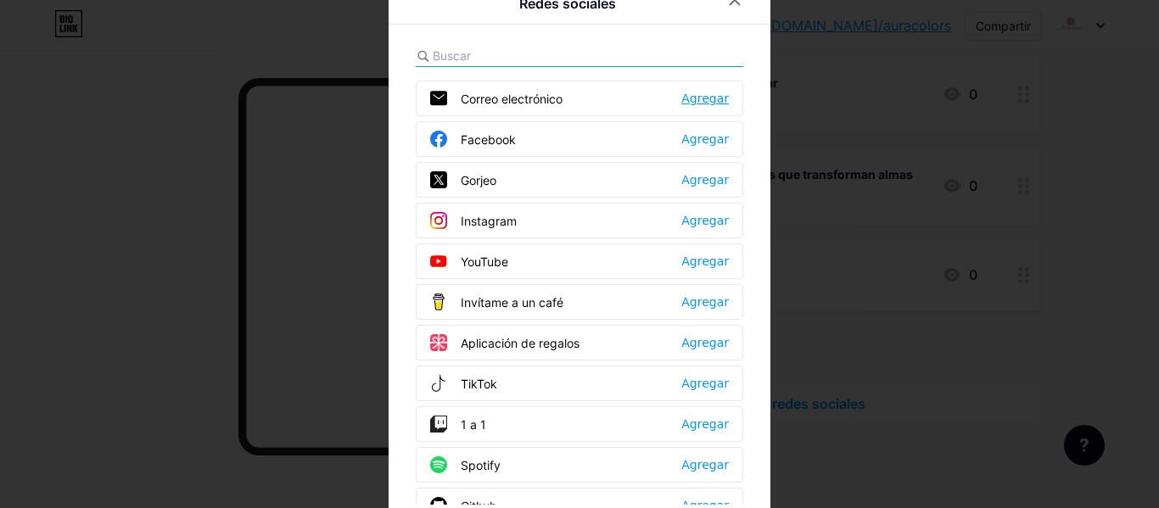
click at [700, 98] on font "Agregar" at bounding box center [705, 99] width 48 height 14
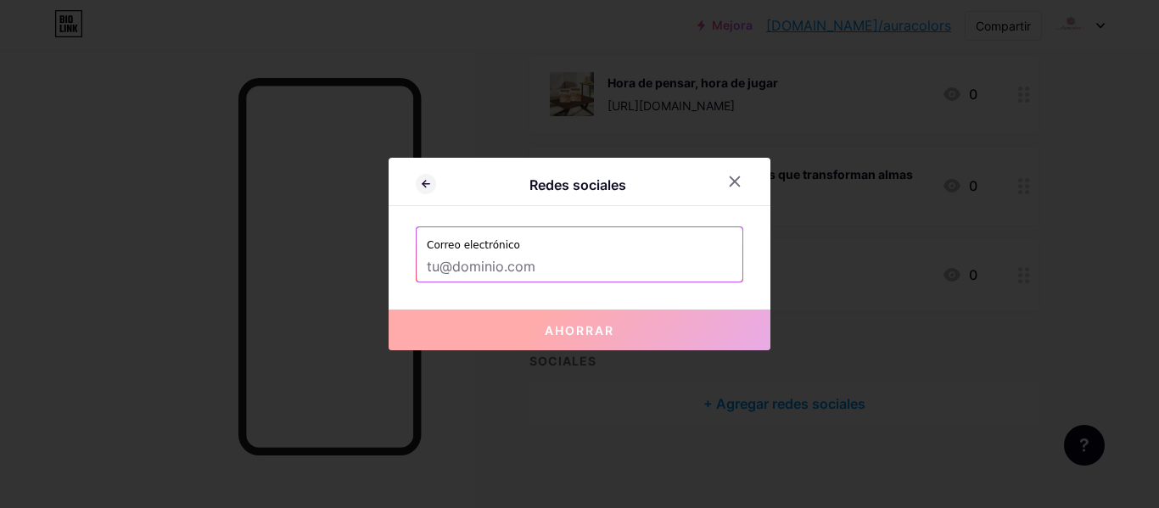
click at [535, 277] on input "text" at bounding box center [579, 267] width 305 height 29
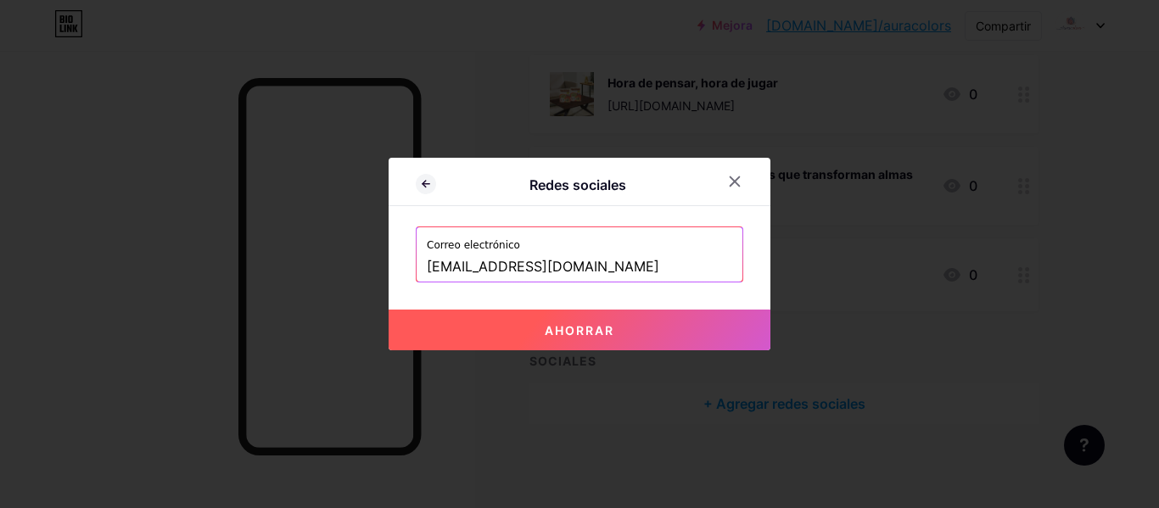
click at [585, 330] on font "Ahorrar" at bounding box center [580, 330] width 70 height 14
type input "mailto:[EMAIL_ADDRESS][DOMAIN_NAME]"
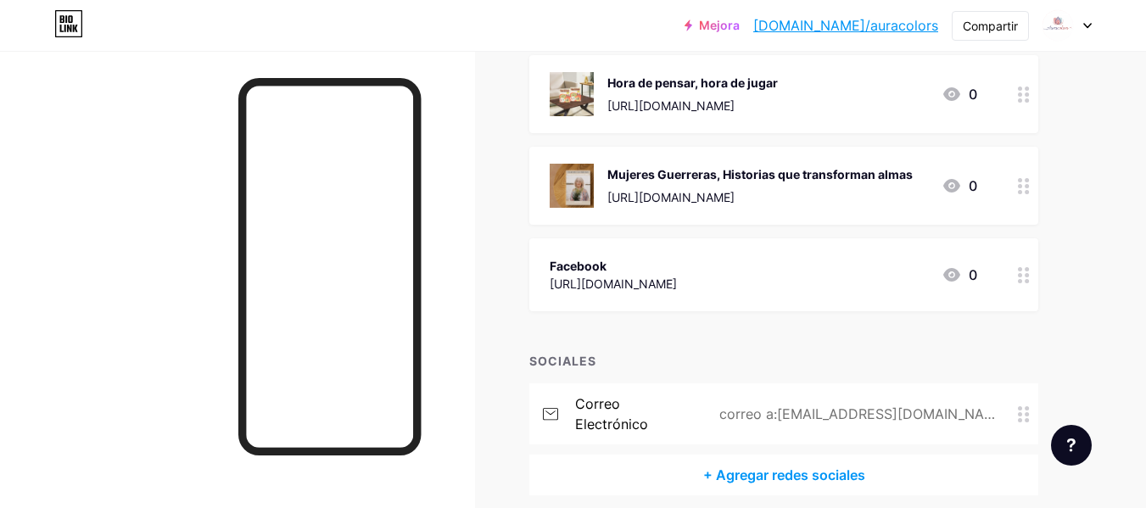
click at [677, 283] on font "[URL][DOMAIN_NAME]" at bounding box center [613, 284] width 127 height 14
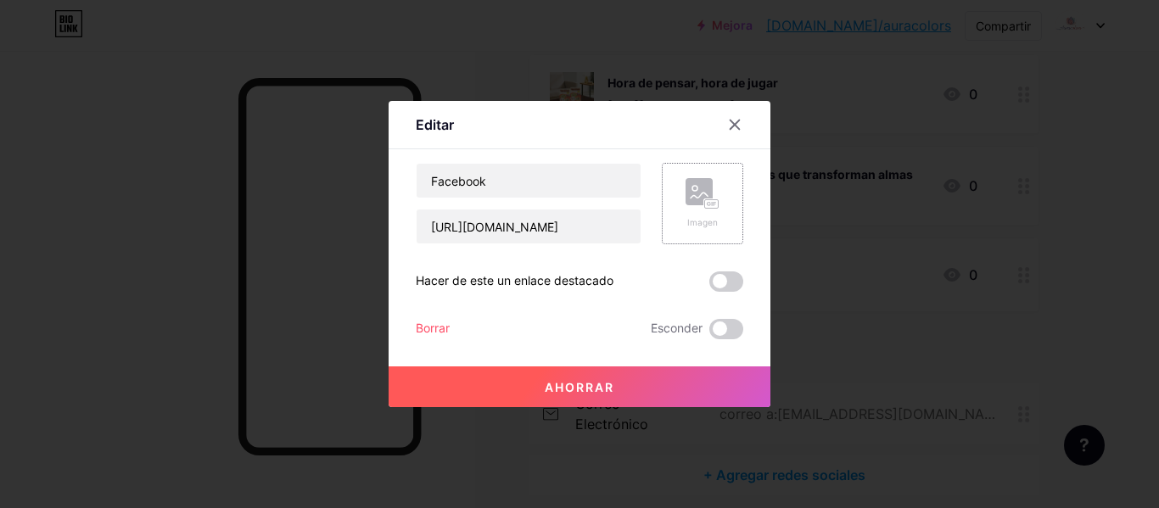
click at [694, 195] on icon at bounding box center [699, 195] width 17 height 5
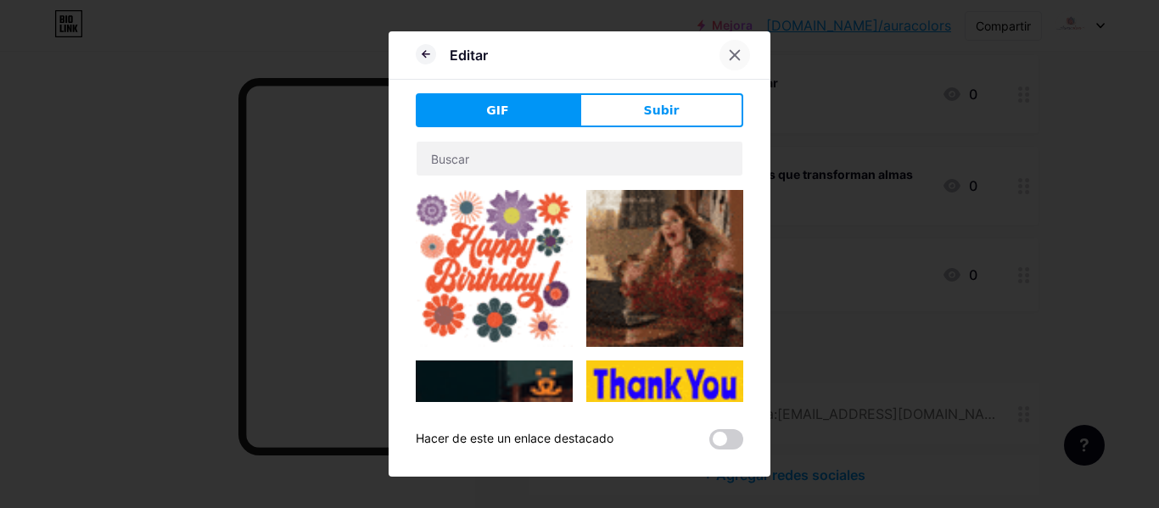
click at [728, 60] on icon at bounding box center [735, 55] width 14 height 14
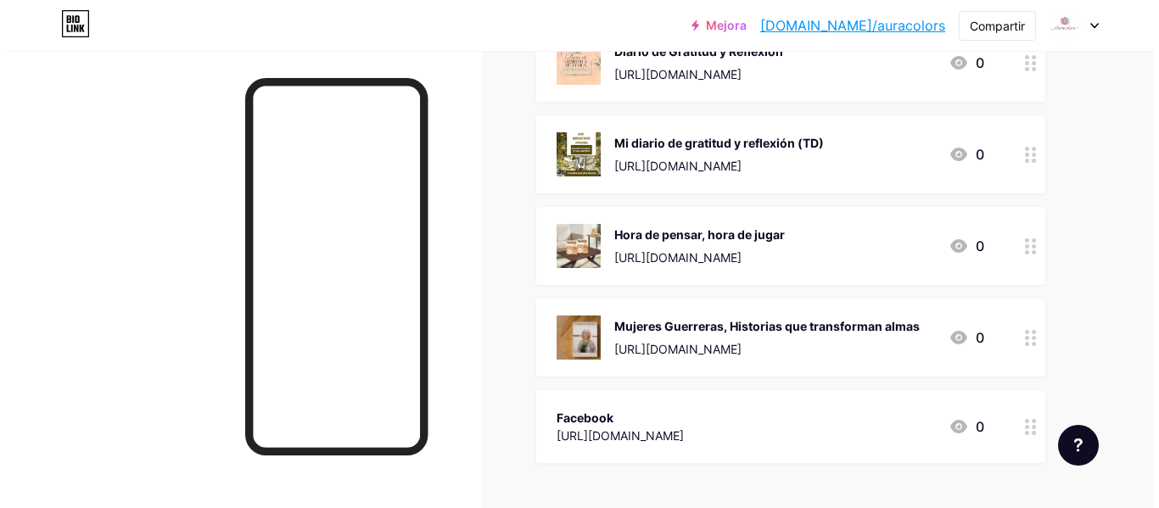
scroll to position [781, 0]
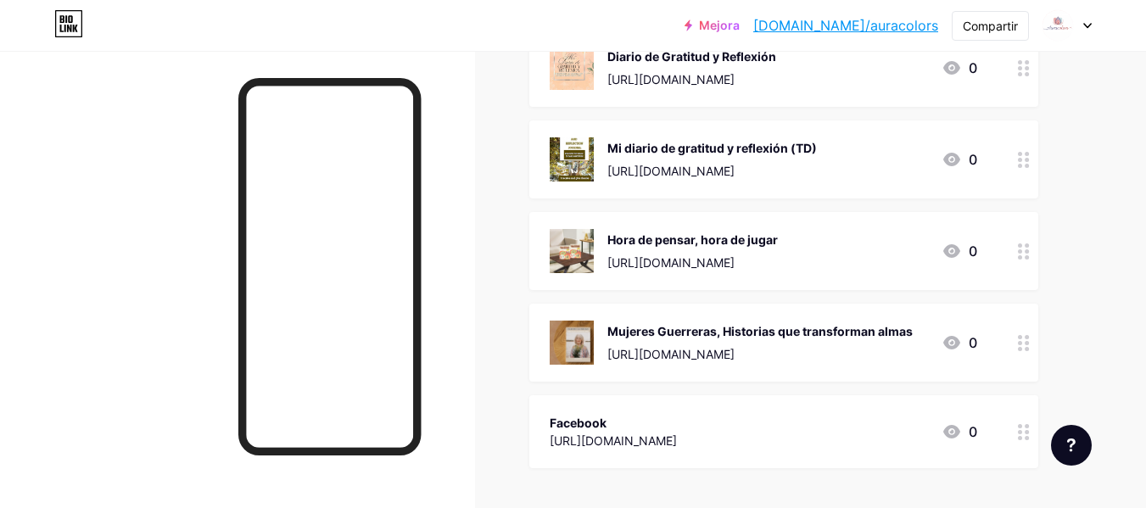
click at [677, 442] on font "[URL][DOMAIN_NAME]" at bounding box center [613, 441] width 127 height 14
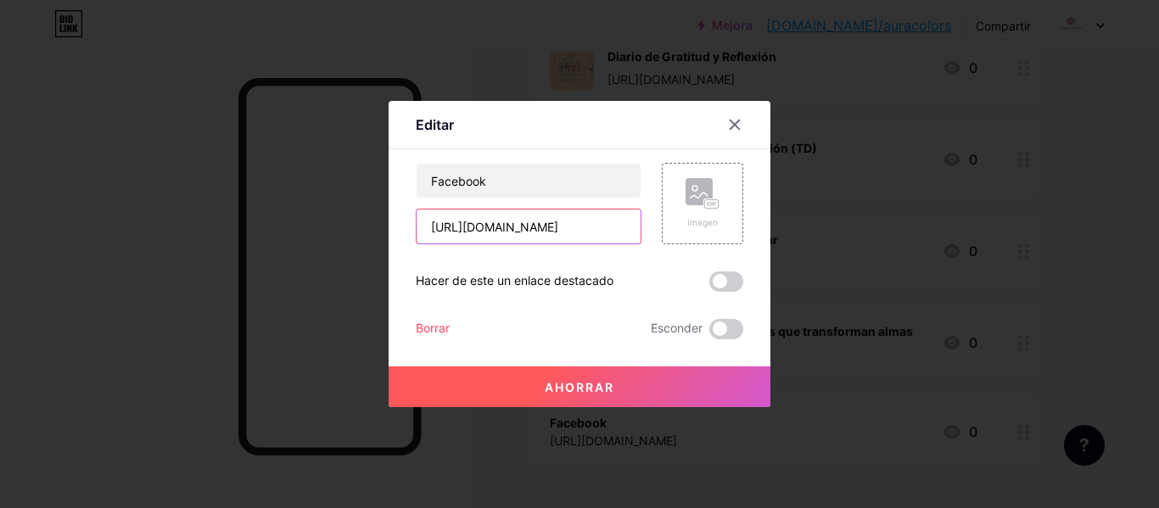
scroll to position [0, 247]
drag, startPoint x: 422, startPoint y: 223, endPoint x: 656, endPoint y: 241, distance: 234.9
click at [656, 241] on div "Facebook [URL][DOMAIN_NAME] Imagen" at bounding box center [580, 203] width 328 height 81
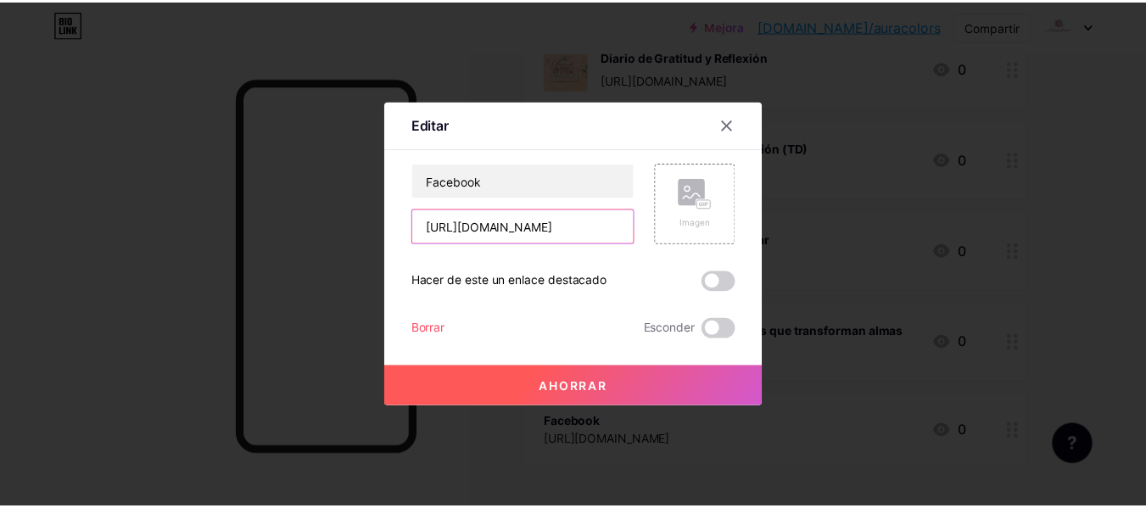
scroll to position [0, 0]
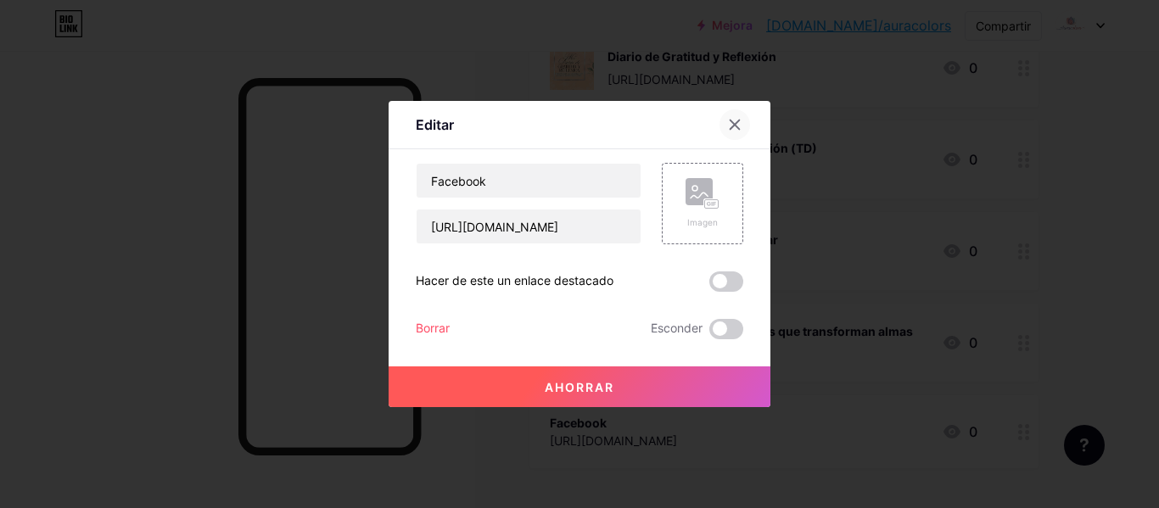
click at [732, 127] on icon at bounding box center [735, 125] width 14 height 14
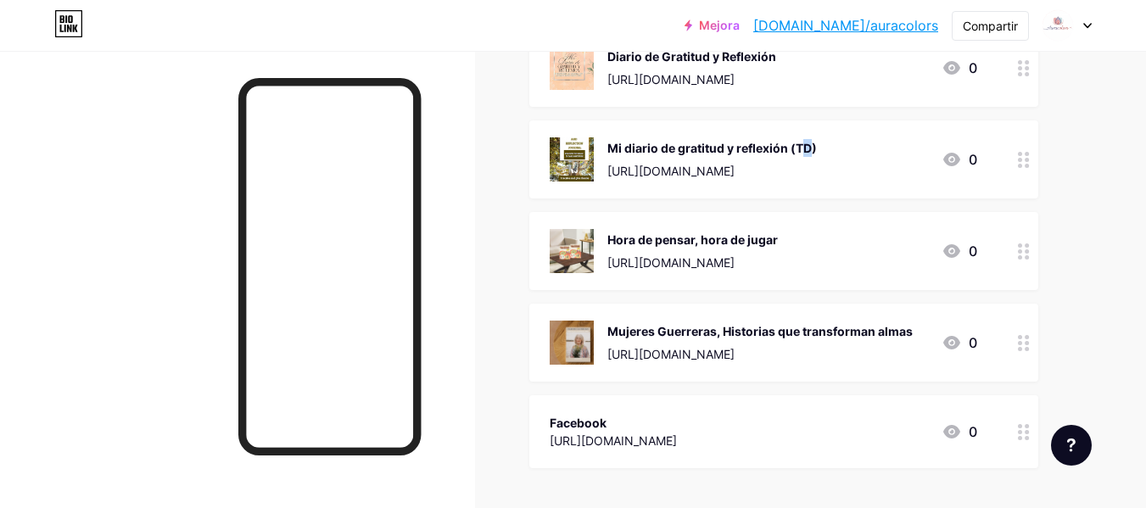
click at [732, 127] on div "Mi diario de gratitud y reflexión (TD) [URL][DOMAIN_NAME] 0" at bounding box center [783, 159] width 509 height 78
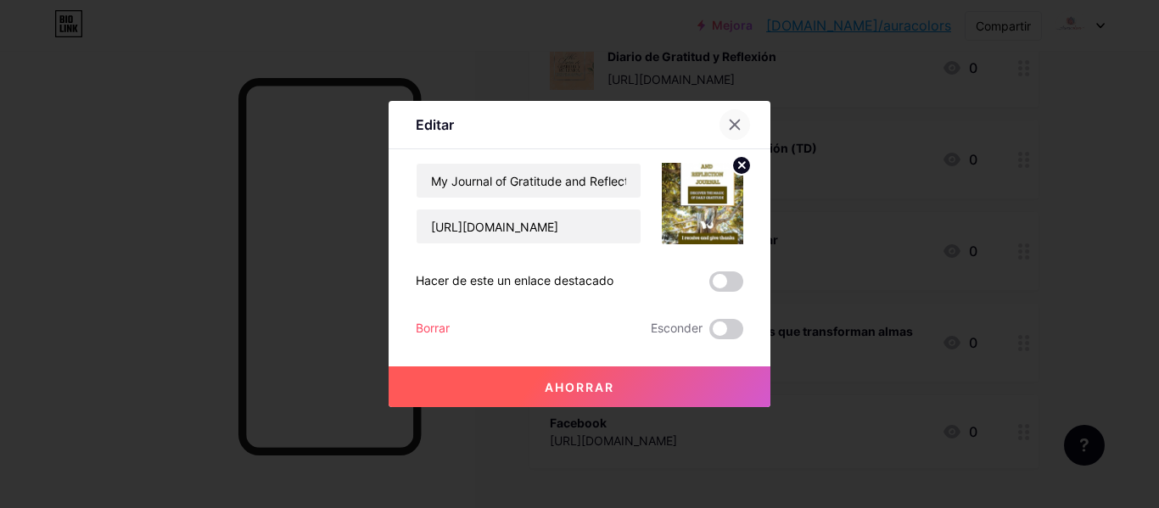
click at [729, 120] on icon at bounding box center [735, 125] width 14 height 14
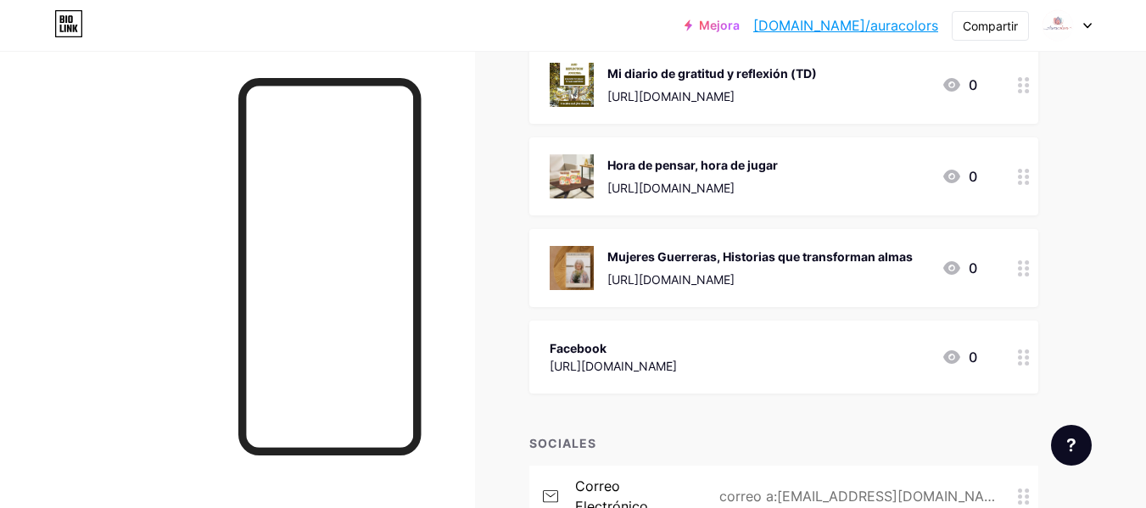
scroll to position [850, 0]
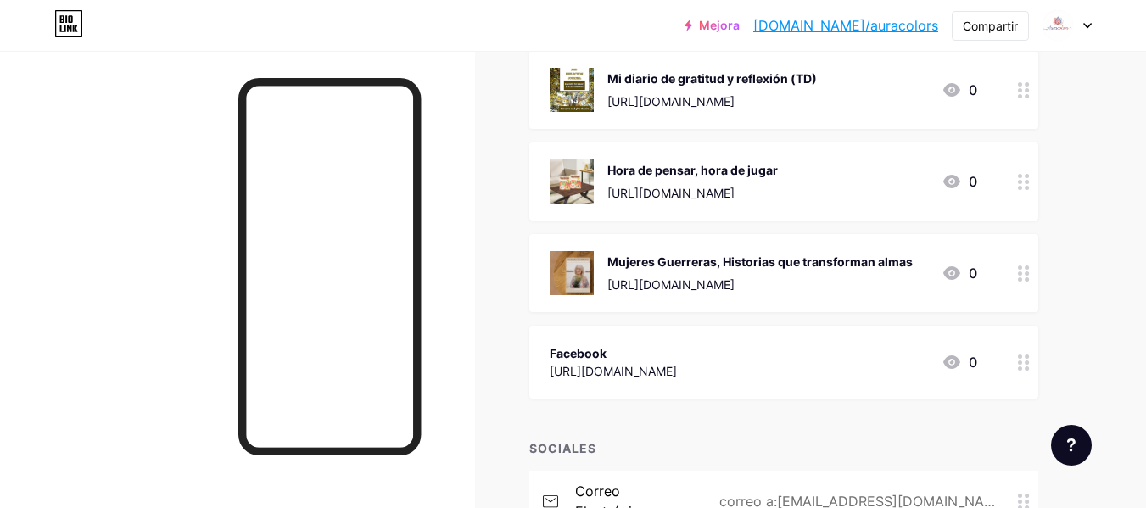
click at [1024, 276] on icon at bounding box center [1024, 274] width 12 height 16
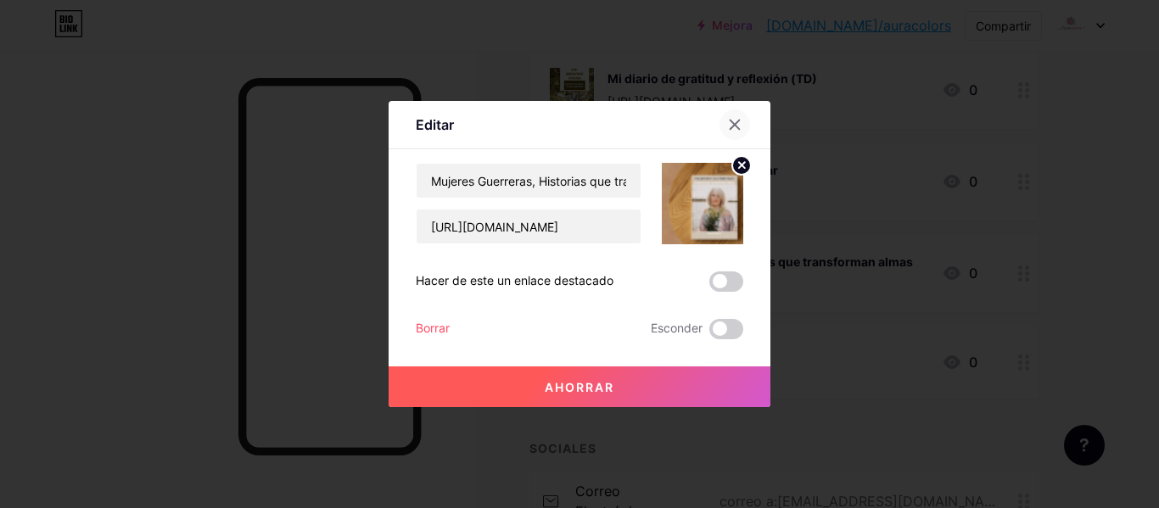
click at [729, 121] on icon at bounding box center [735, 125] width 14 height 14
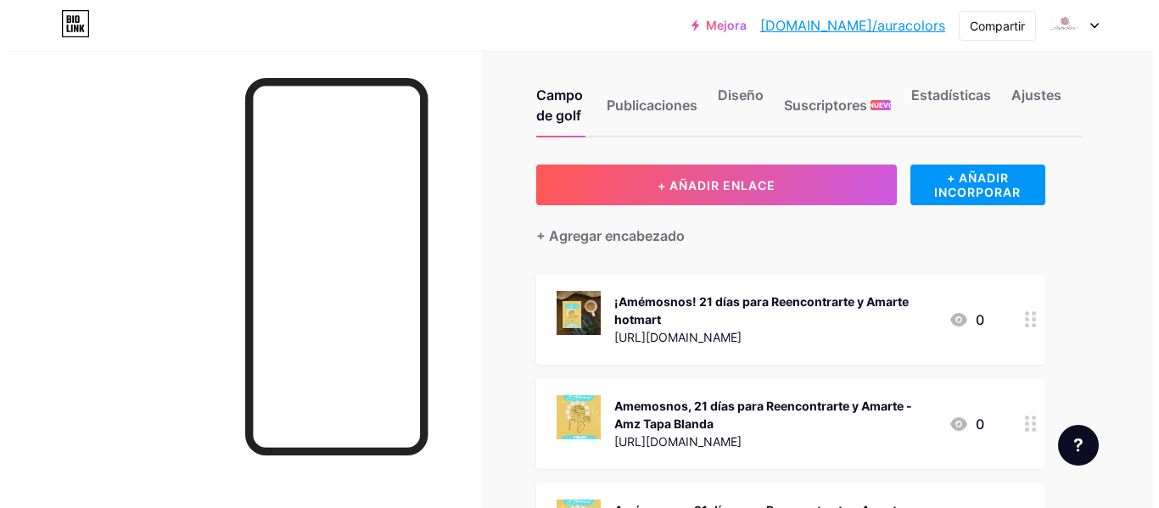
scroll to position [0, 0]
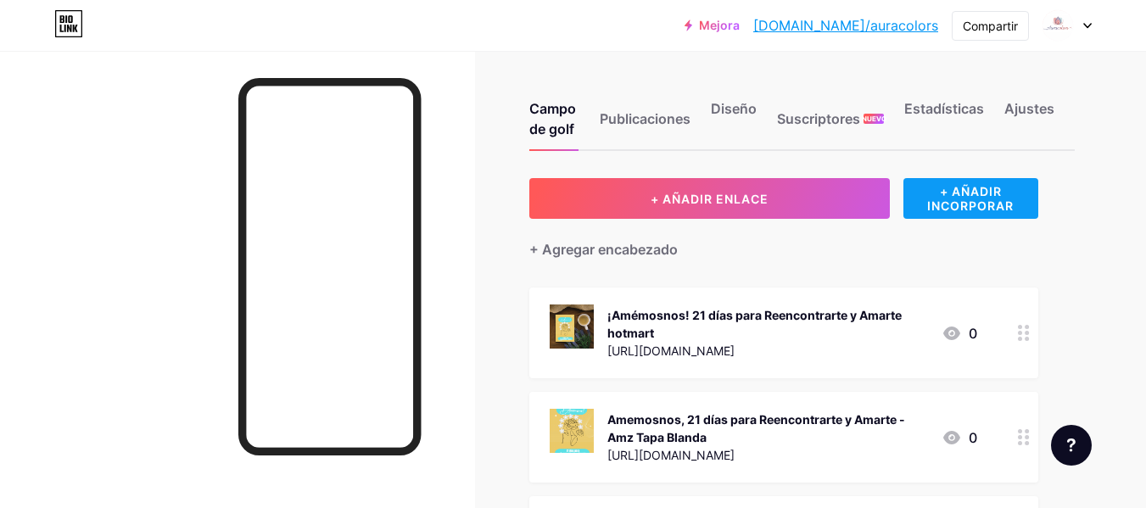
click at [974, 198] on font "+ AÑADIR INCORPORAR" at bounding box center [970, 198] width 87 height 29
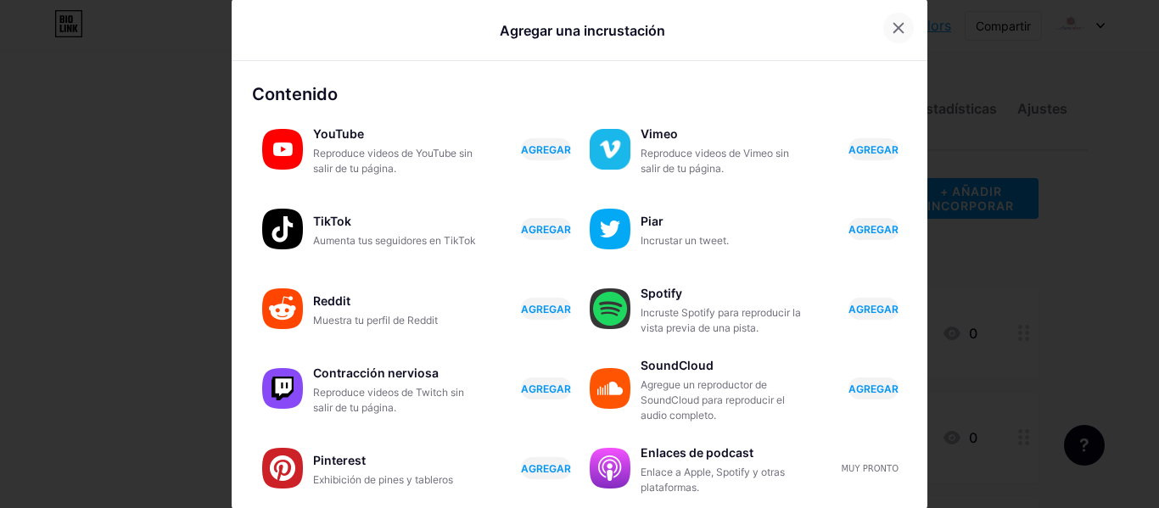
click at [894, 24] on icon at bounding box center [898, 28] width 9 height 9
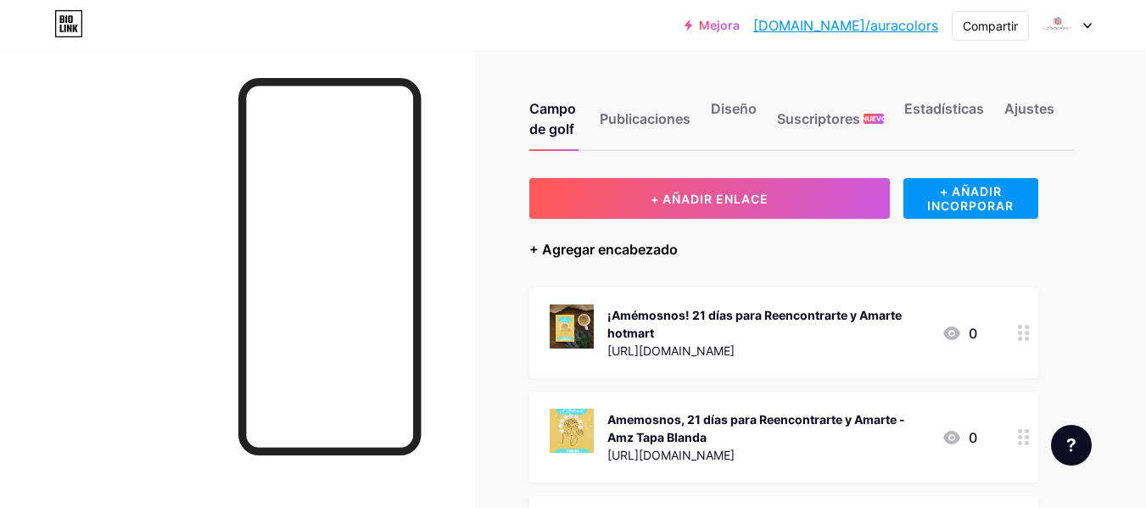
click at [632, 247] on font "+ Agregar encabezado" at bounding box center [603, 249] width 148 height 17
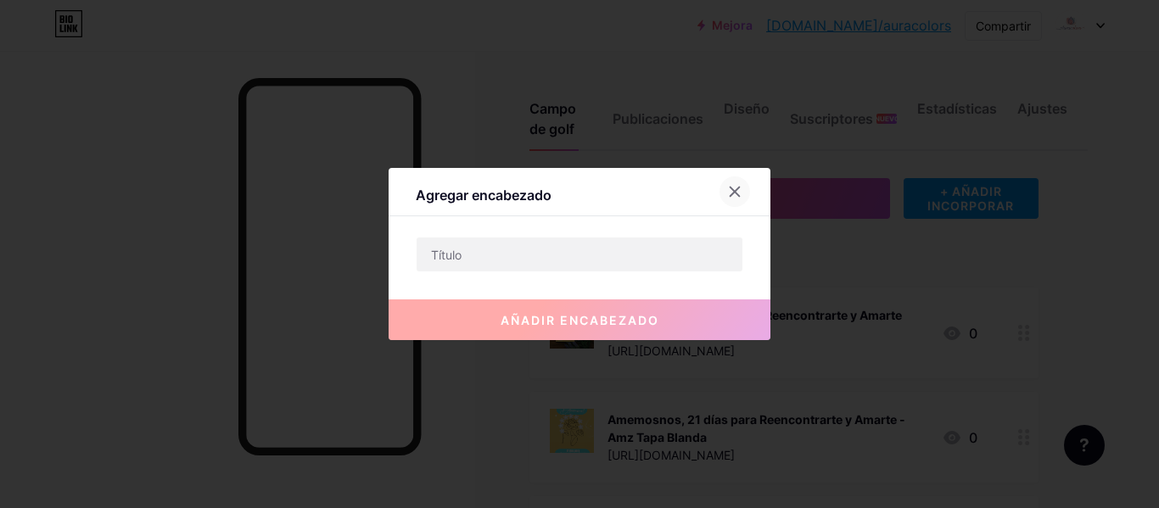
click at [729, 187] on icon at bounding box center [735, 192] width 14 height 14
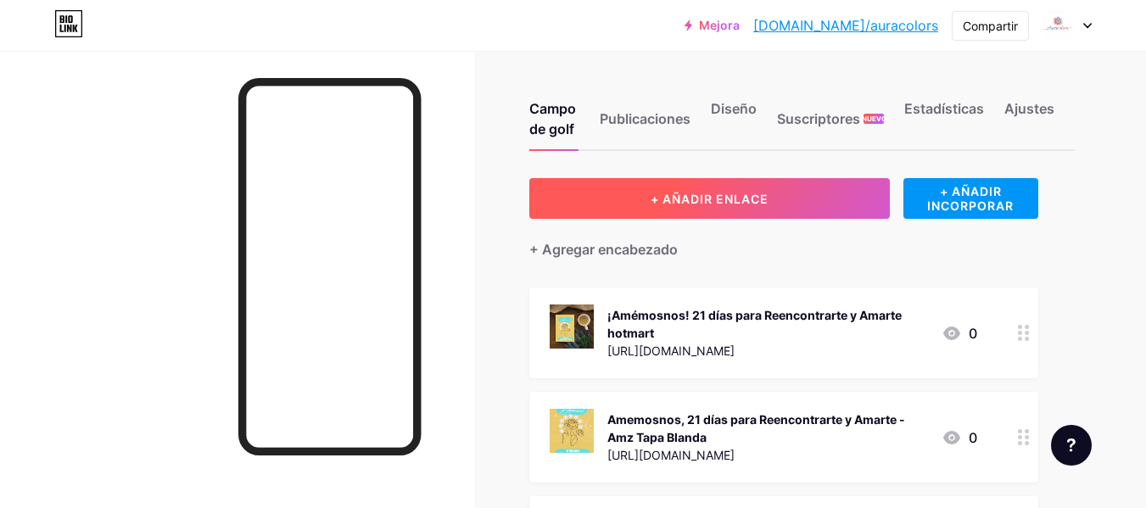
click at [702, 202] on font "+ AÑADIR ENLACE" at bounding box center [710, 199] width 118 height 14
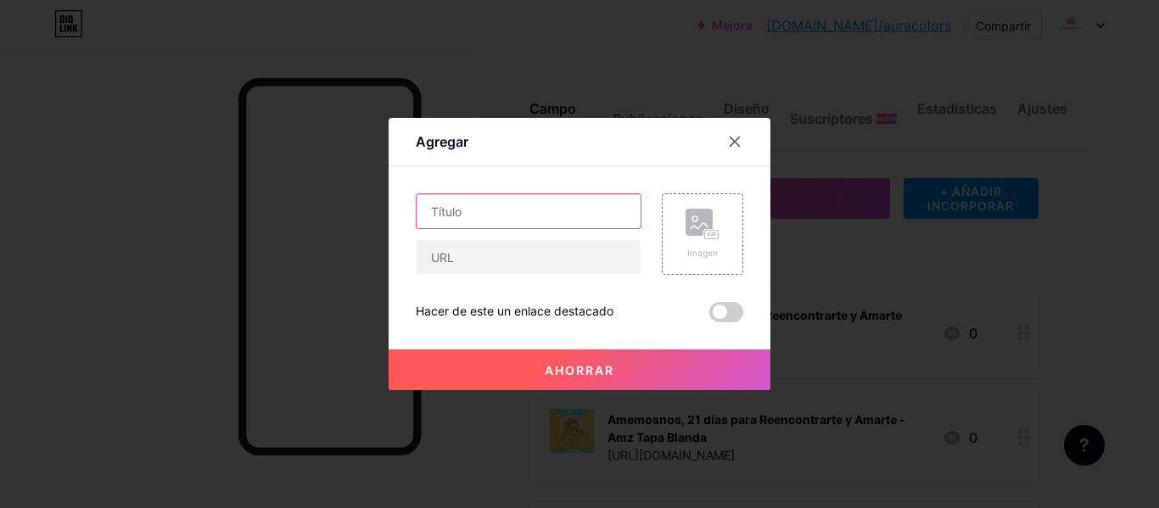
click at [563, 204] on input "text" at bounding box center [529, 211] width 224 height 34
drag, startPoint x: 579, startPoint y: 217, endPoint x: 424, endPoint y: 214, distance: 154.5
click at [424, 214] on input "Diario Mágico de Aventuras" at bounding box center [529, 211] width 224 height 34
type input "Cuentos de Gratitud"
